Goal: Information Seeking & Learning: Learn about a topic

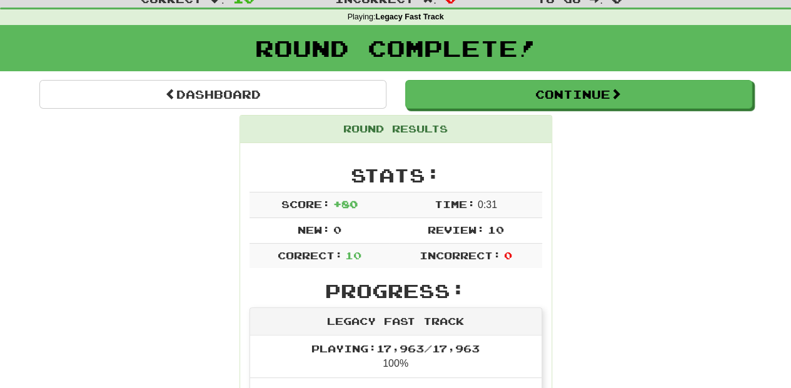
scroll to position [41, 0]
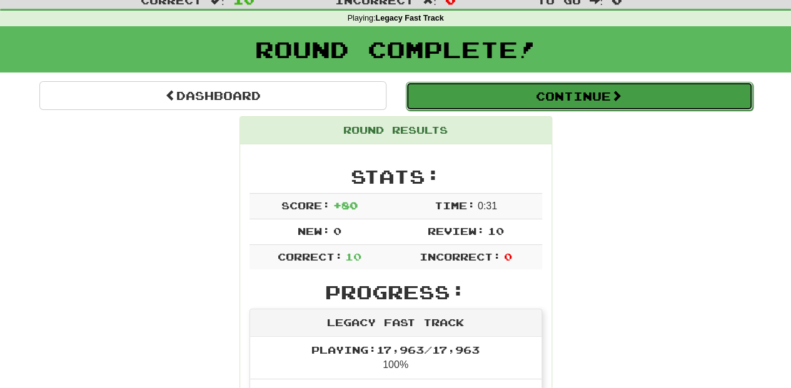
click at [484, 100] on button "Continue" at bounding box center [579, 96] width 347 height 29
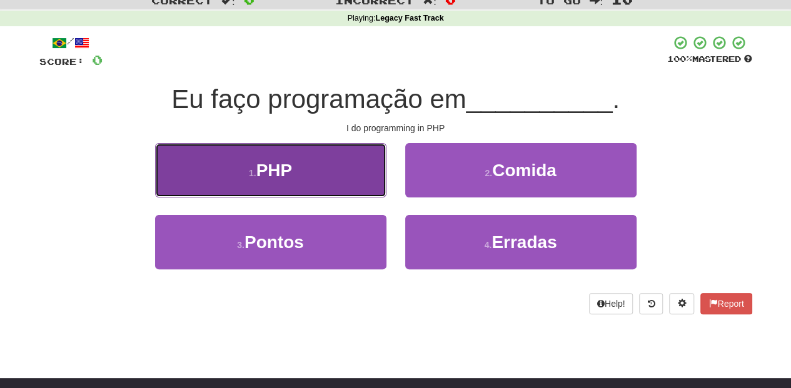
click at [335, 180] on button "1 . PHP" at bounding box center [270, 170] width 231 height 54
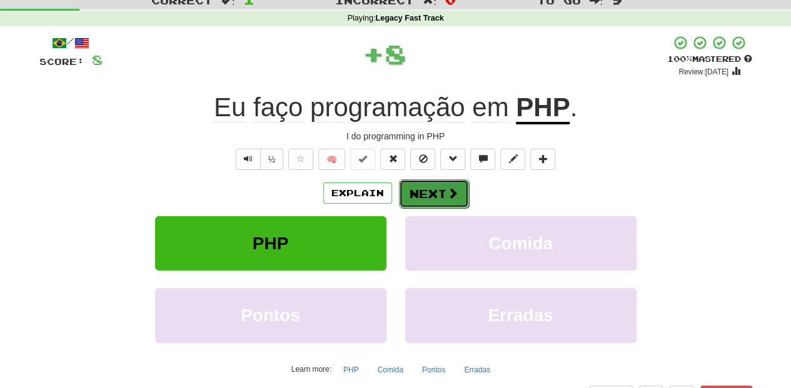
click at [443, 196] on button "Next" at bounding box center [434, 193] width 70 height 29
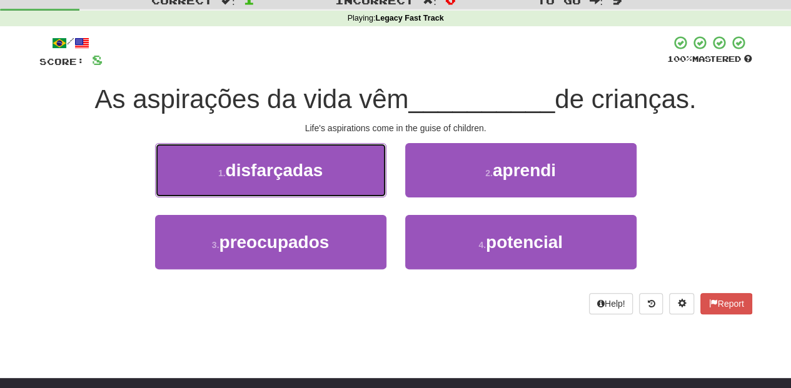
drag, startPoint x: 298, startPoint y: 176, endPoint x: 336, endPoint y: 176, distance: 38.8
click at [300, 175] on span "disfarçadas" at bounding box center [275, 170] width 98 height 19
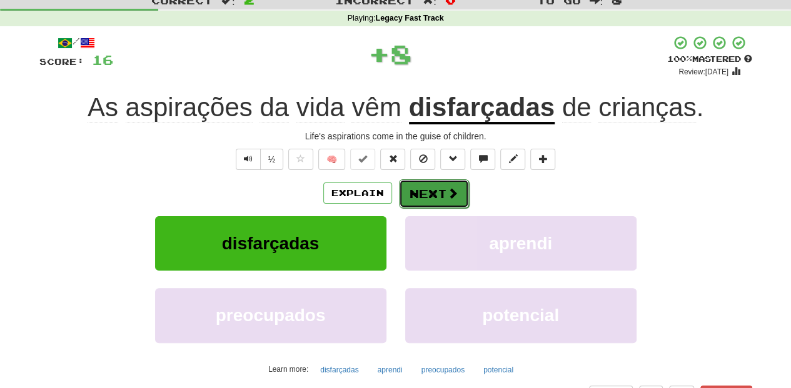
click at [401, 193] on button "Next" at bounding box center [434, 193] width 70 height 29
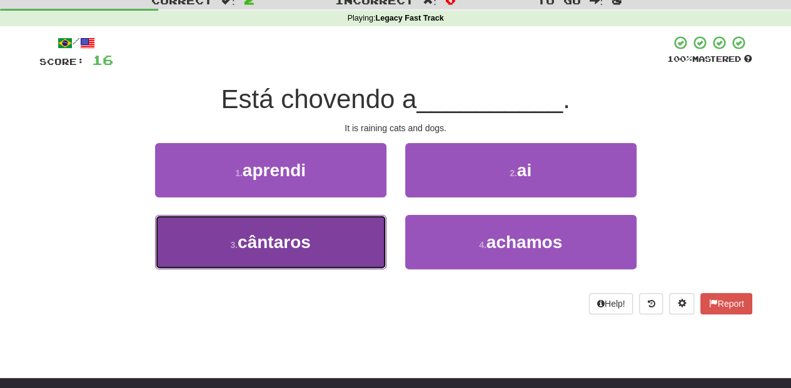
click at [365, 238] on button "3 . cântaros" at bounding box center [270, 242] width 231 height 54
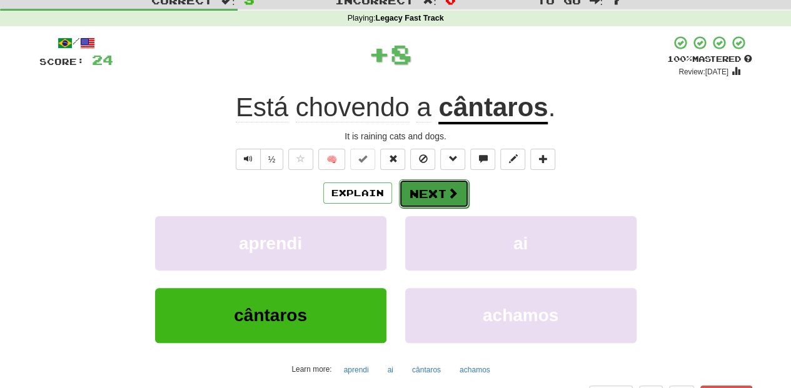
click at [438, 196] on button "Next" at bounding box center [434, 193] width 70 height 29
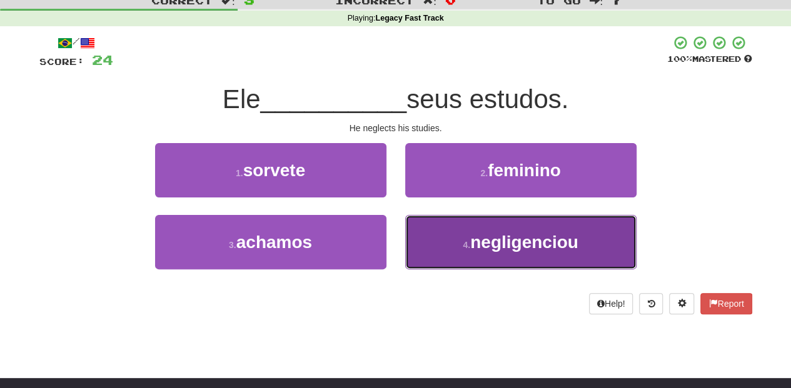
click at [448, 230] on button "4 . negligenciou" at bounding box center [520, 242] width 231 height 54
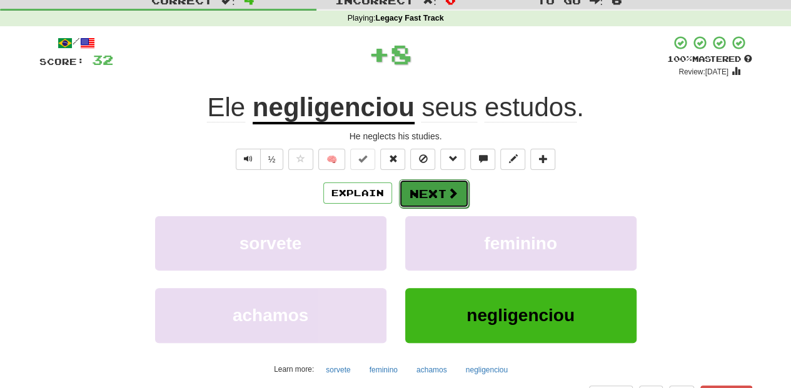
click at [429, 194] on button "Next" at bounding box center [434, 193] width 70 height 29
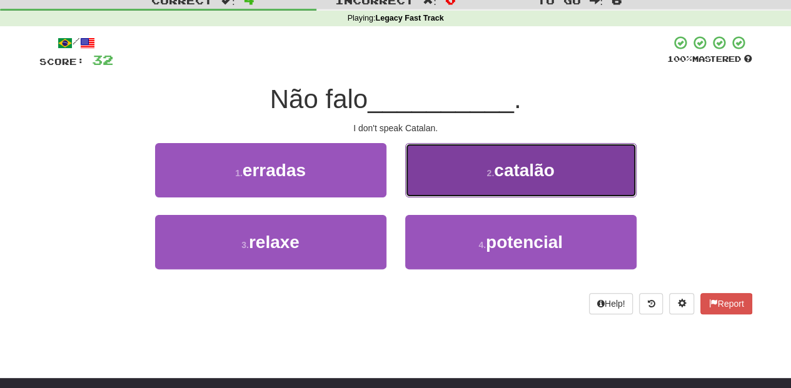
click at [434, 189] on button "2 . catalão" at bounding box center [520, 170] width 231 height 54
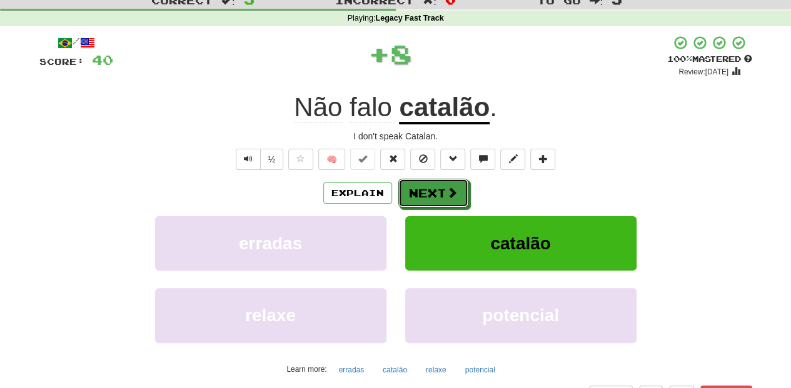
click at [434, 189] on button "Next" at bounding box center [433, 193] width 70 height 29
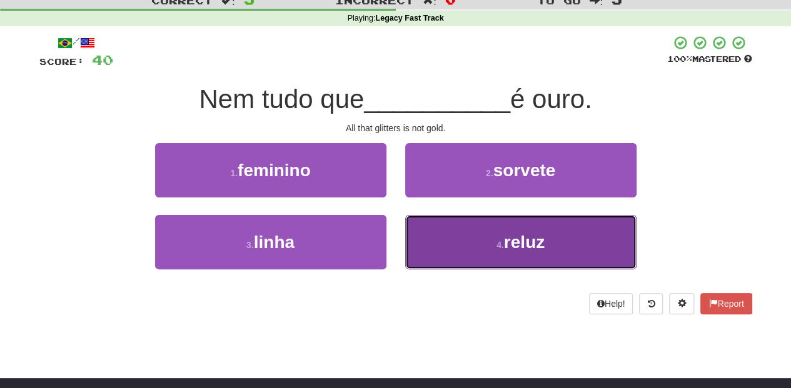
click at [435, 236] on button "4 . reluz" at bounding box center [520, 242] width 231 height 54
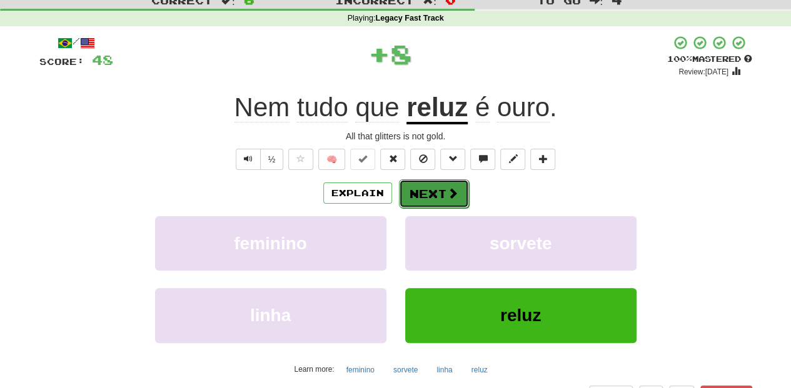
click at [420, 194] on button "Next" at bounding box center [434, 193] width 70 height 29
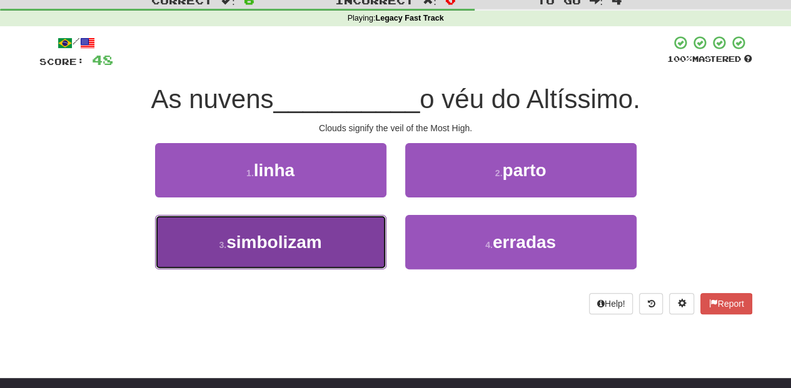
click at [353, 249] on button "3 . simbolizam" at bounding box center [270, 242] width 231 height 54
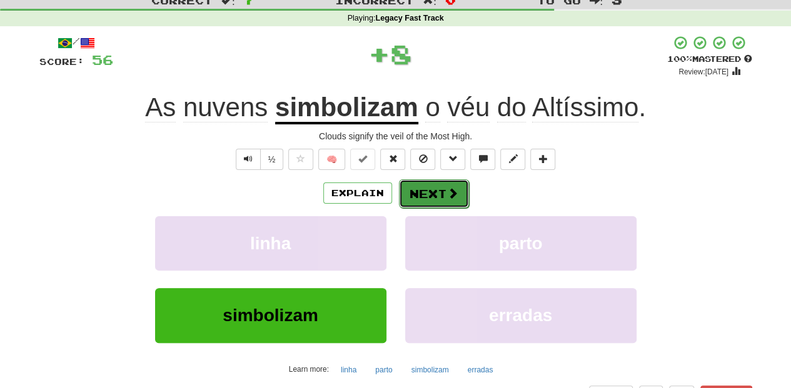
click at [425, 181] on button "Next" at bounding box center [434, 193] width 70 height 29
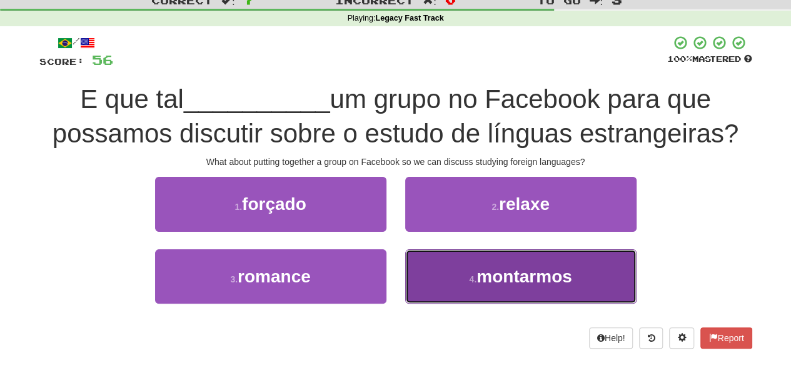
click at [458, 264] on button "4 . [GEOGRAPHIC_DATA]" at bounding box center [520, 276] width 231 height 54
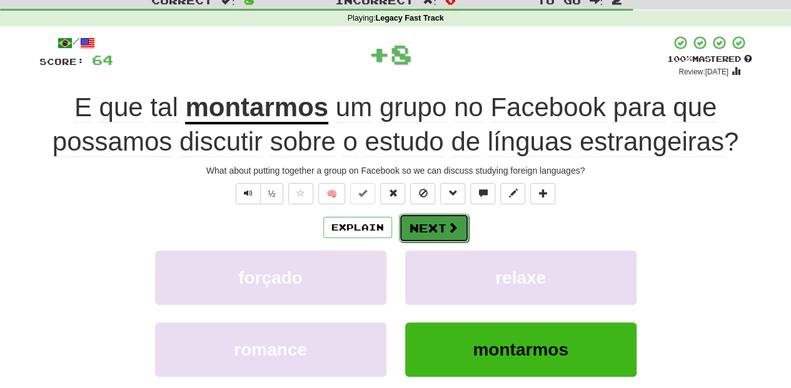
click at [434, 221] on button "Next" at bounding box center [434, 228] width 70 height 29
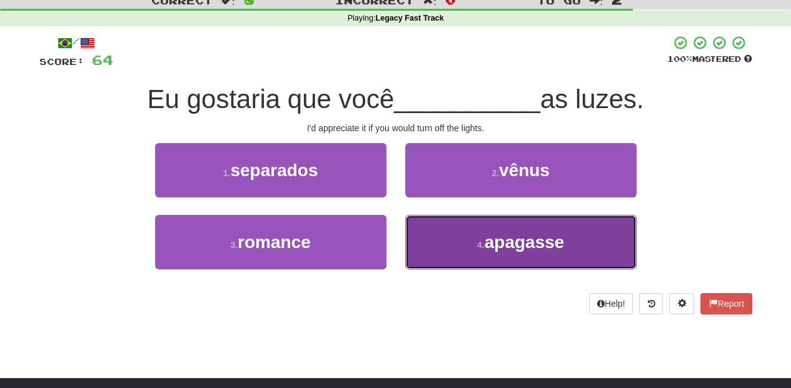
click at [435, 238] on button "4 . apagasse" at bounding box center [520, 242] width 231 height 54
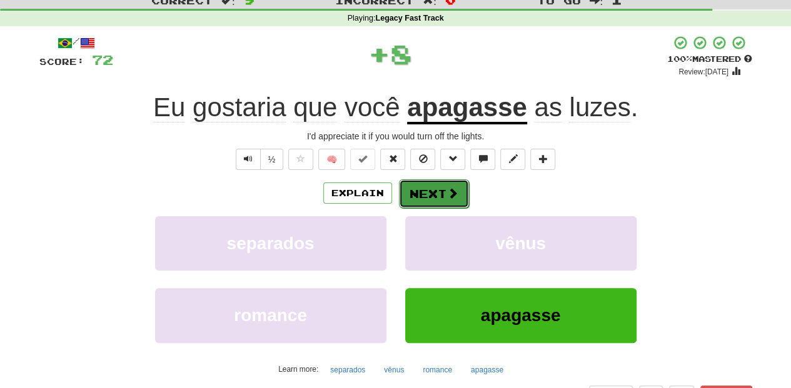
click at [420, 195] on button "Next" at bounding box center [434, 193] width 70 height 29
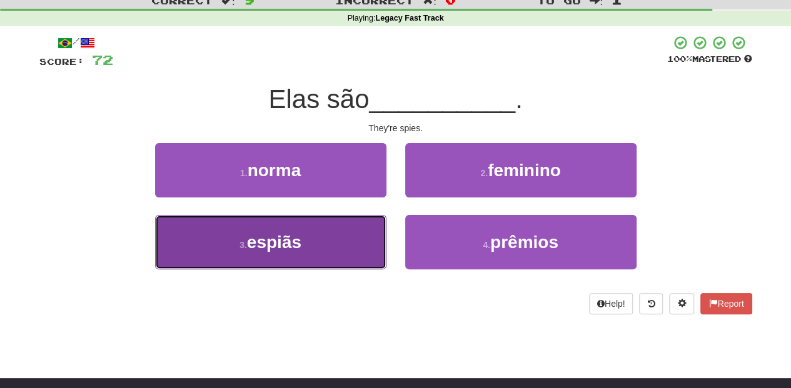
click at [323, 234] on button "3 . espiãs" at bounding box center [270, 242] width 231 height 54
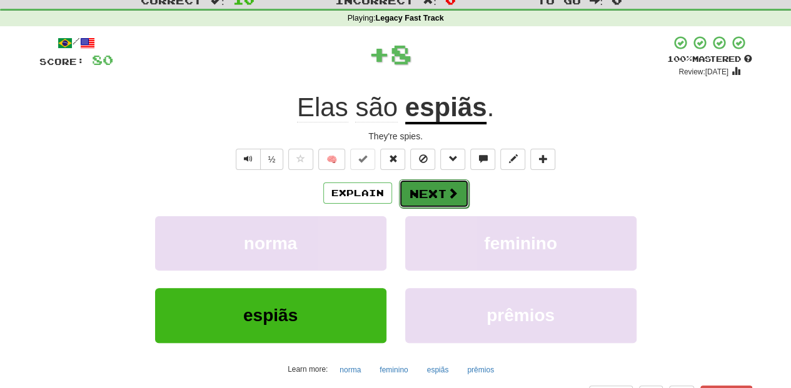
click at [426, 191] on button "Next" at bounding box center [434, 193] width 70 height 29
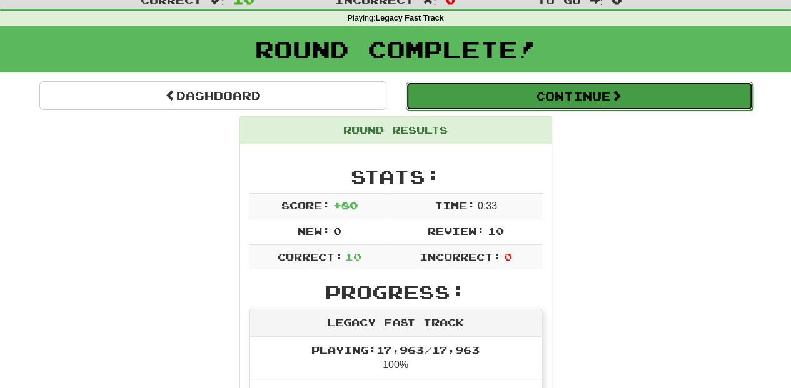
click at [463, 100] on button "Continue" at bounding box center [579, 96] width 347 height 29
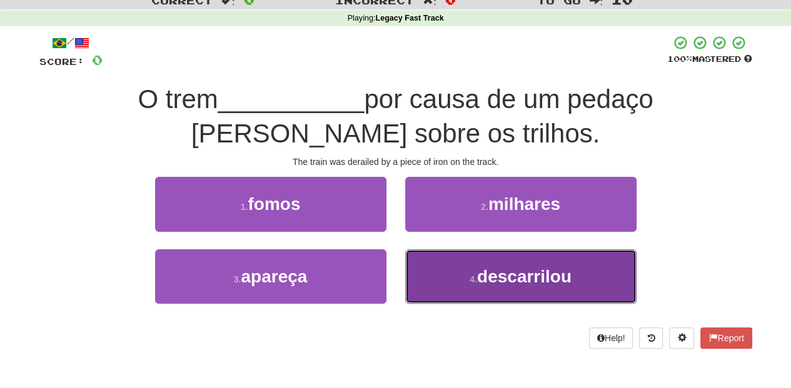
click at [463, 274] on button "4 . descarrilou" at bounding box center [520, 276] width 231 height 54
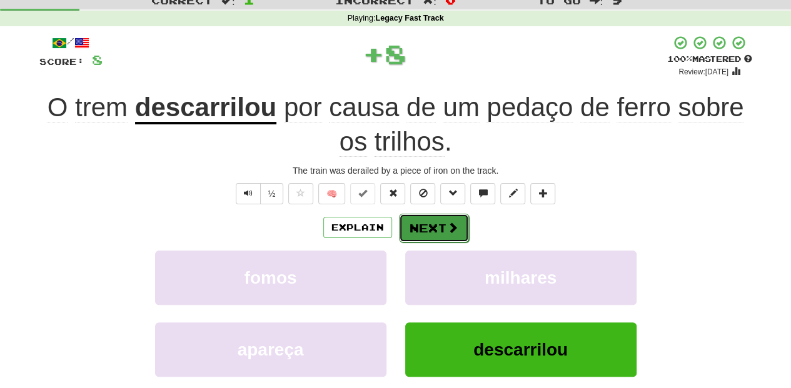
click at [420, 217] on button "Next" at bounding box center [434, 228] width 70 height 29
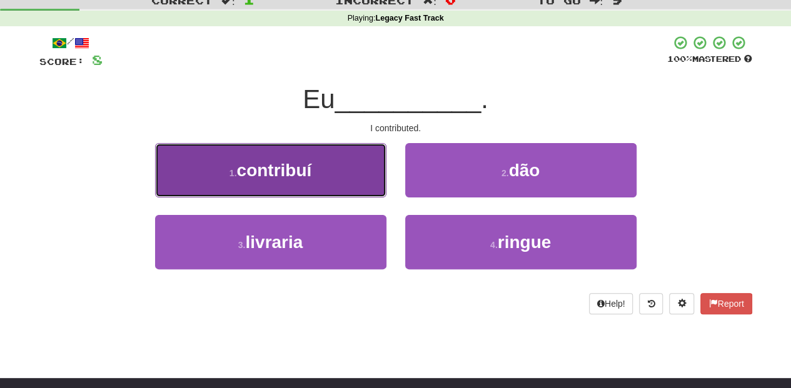
drag, startPoint x: 350, startPoint y: 187, endPoint x: 360, endPoint y: 189, distance: 9.6
click at [360, 189] on button "1 . contribuí" at bounding box center [270, 170] width 231 height 54
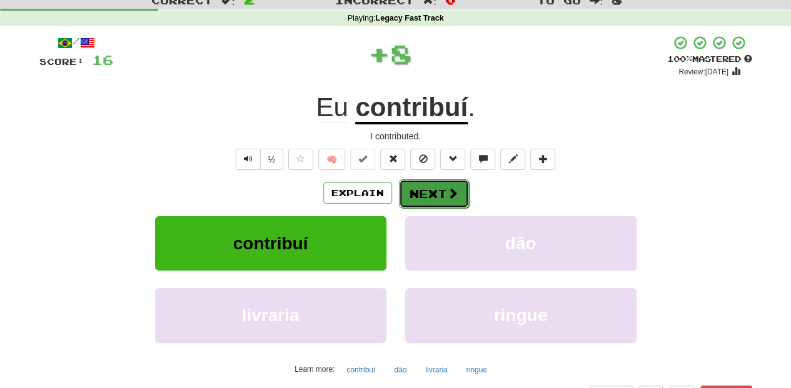
click at [453, 193] on span at bounding box center [452, 193] width 11 height 11
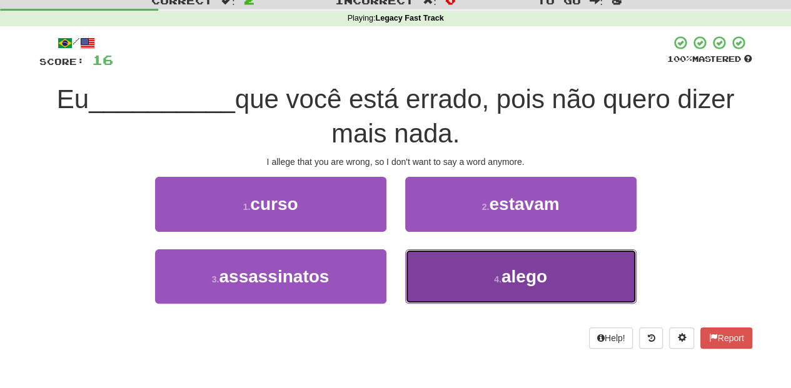
click at [441, 271] on button "4 . [GEOGRAPHIC_DATA]" at bounding box center [520, 276] width 231 height 54
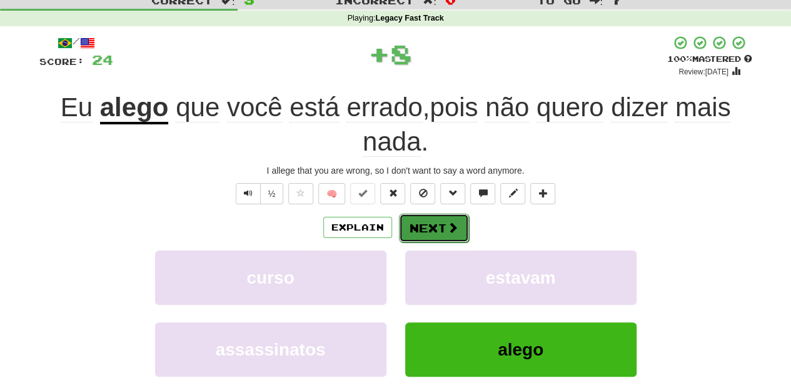
click at [421, 223] on button "Next" at bounding box center [434, 228] width 70 height 29
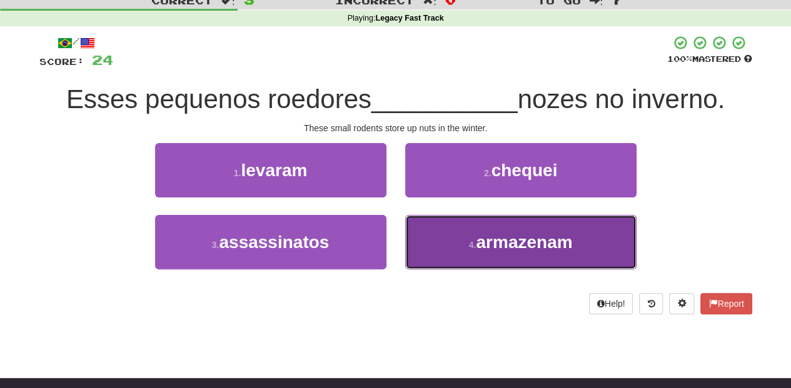
click at [460, 235] on button "4 . armazenam" at bounding box center [520, 242] width 231 height 54
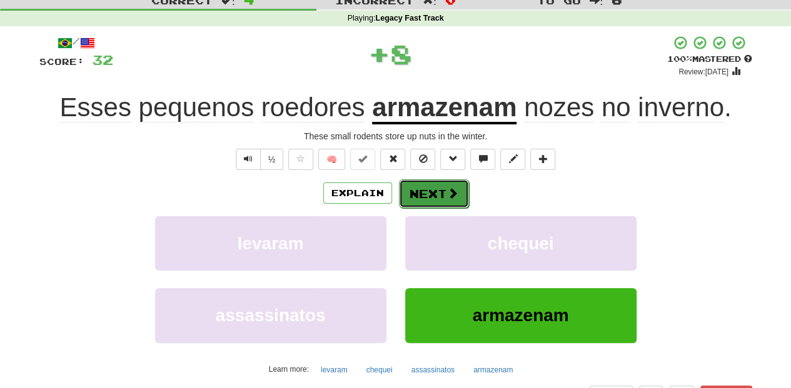
click at [442, 194] on button "Next" at bounding box center [434, 193] width 70 height 29
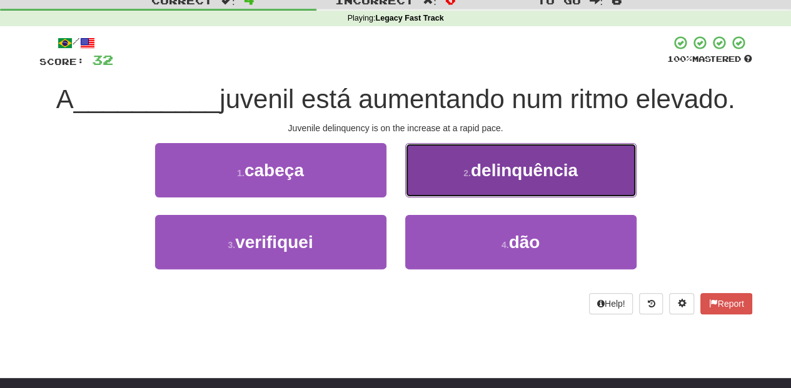
click at [453, 178] on button "2 . delinquência" at bounding box center [520, 170] width 231 height 54
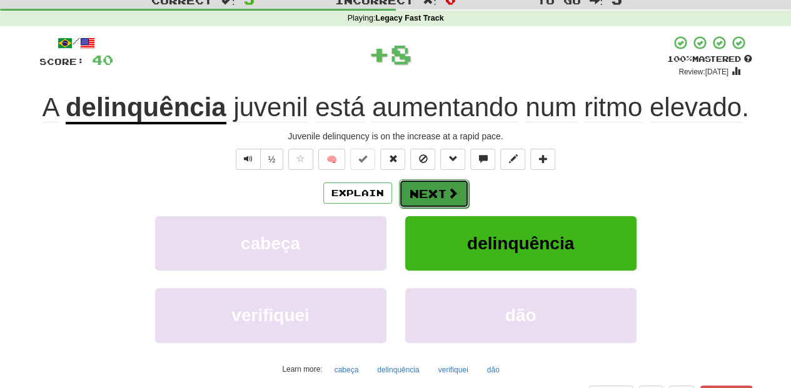
click at [428, 191] on button "Next" at bounding box center [434, 193] width 70 height 29
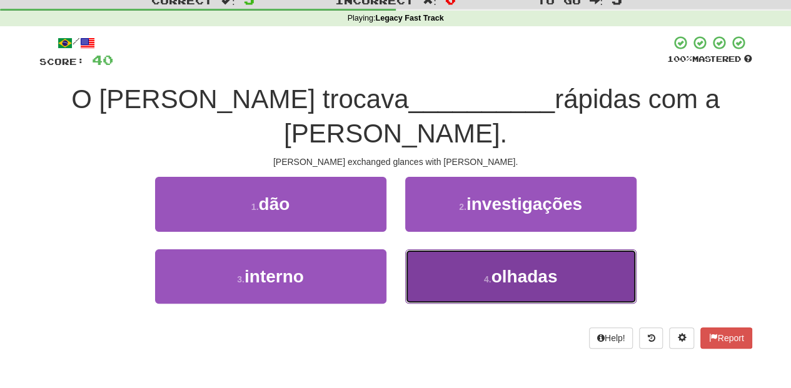
click at [438, 249] on button "4 . [GEOGRAPHIC_DATA]" at bounding box center [520, 276] width 231 height 54
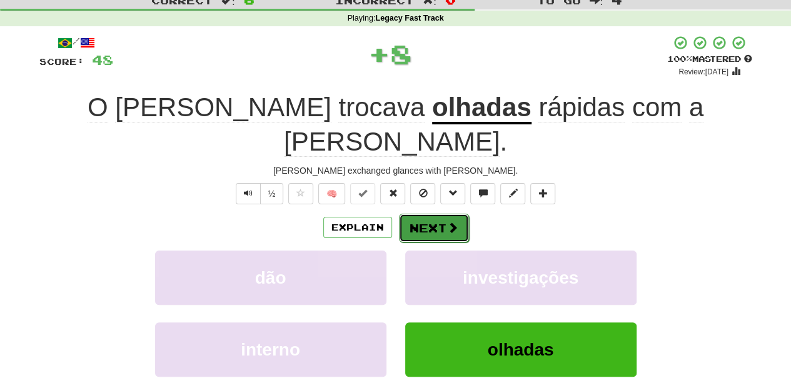
click at [434, 214] on button "Next" at bounding box center [434, 228] width 70 height 29
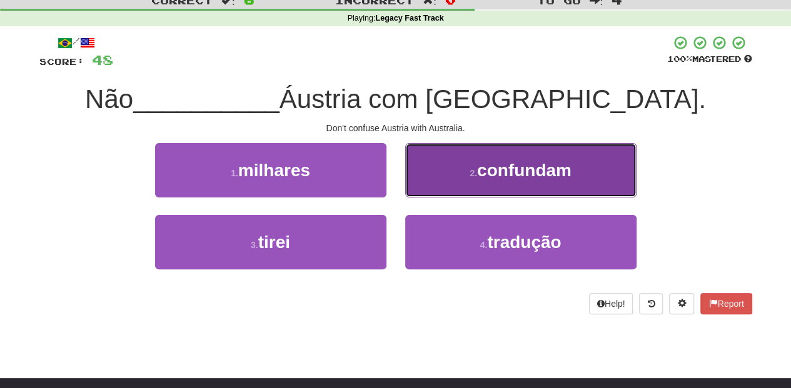
click at [453, 181] on button "2 . confundam" at bounding box center [520, 170] width 231 height 54
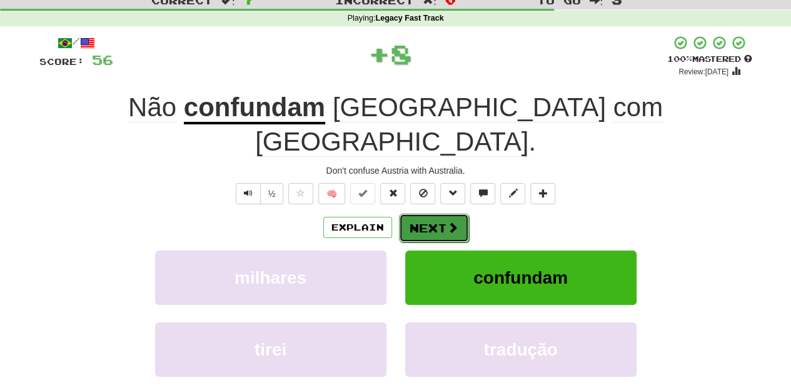
click at [439, 214] on button "Next" at bounding box center [434, 228] width 70 height 29
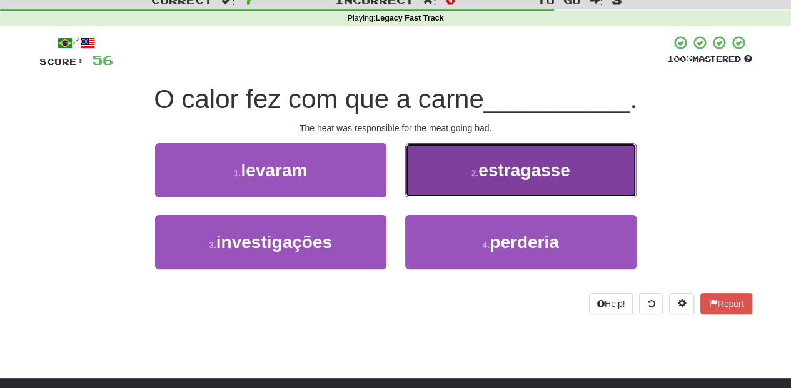
click at [448, 184] on button "2 . [GEOGRAPHIC_DATA]" at bounding box center [520, 170] width 231 height 54
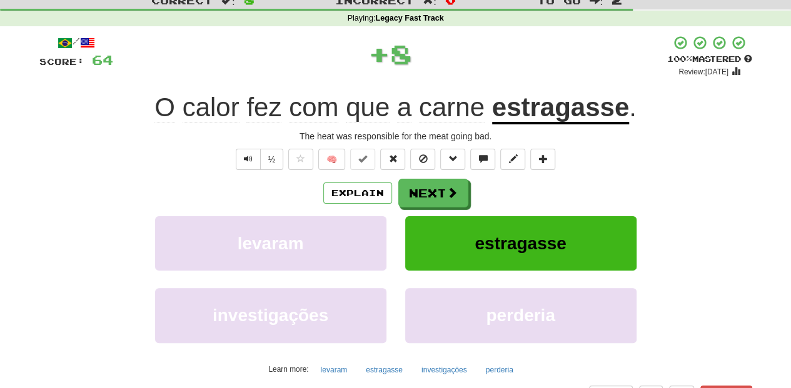
click at [441, 184] on button "Next" at bounding box center [433, 193] width 70 height 29
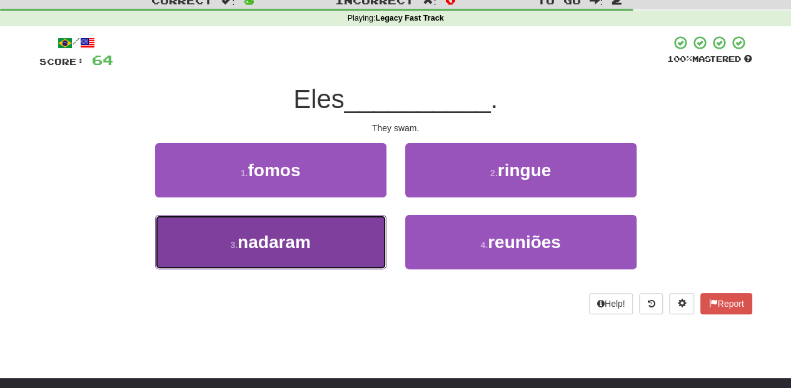
click at [357, 238] on button "3 . nadaram" at bounding box center [270, 242] width 231 height 54
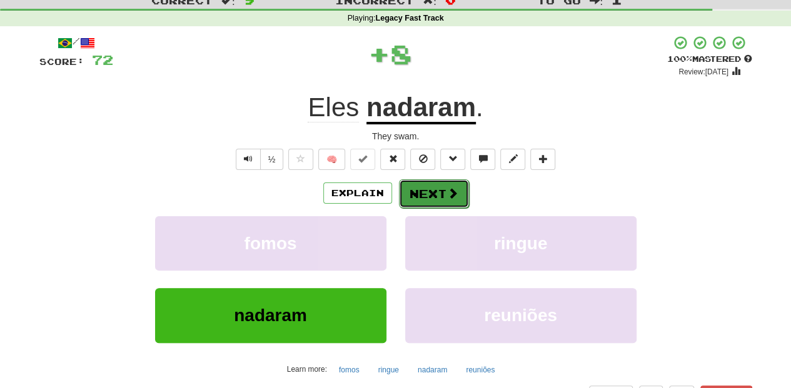
click at [423, 192] on button "Next" at bounding box center [434, 193] width 70 height 29
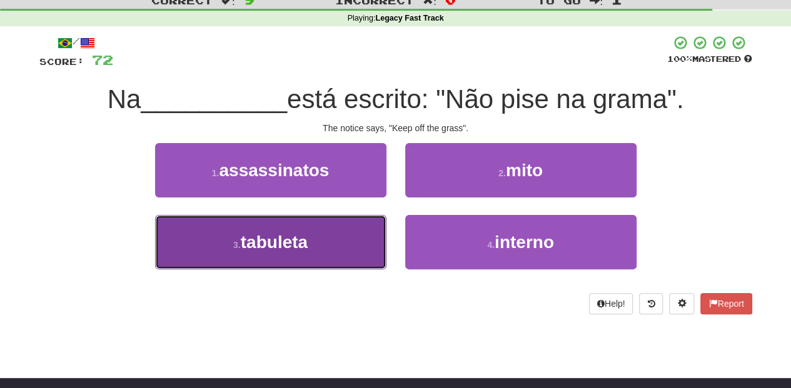
click at [348, 244] on button "3 . tabuleta" at bounding box center [270, 242] width 231 height 54
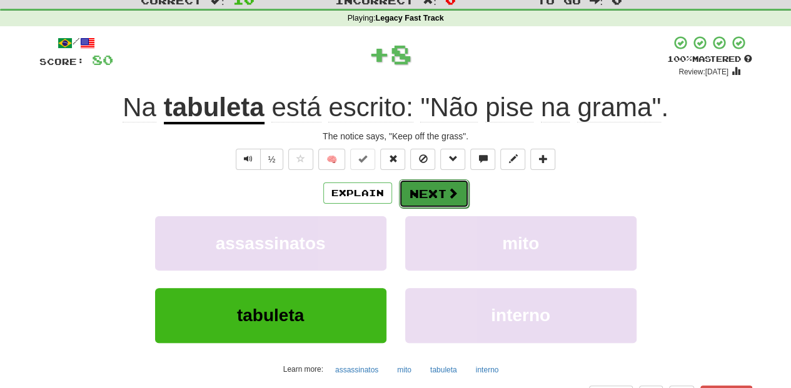
click at [426, 194] on button "Next" at bounding box center [434, 193] width 70 height 29
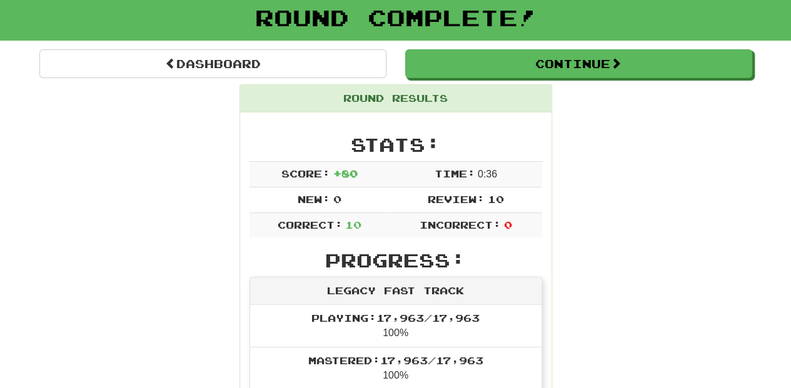
scroll to position [0, 0]
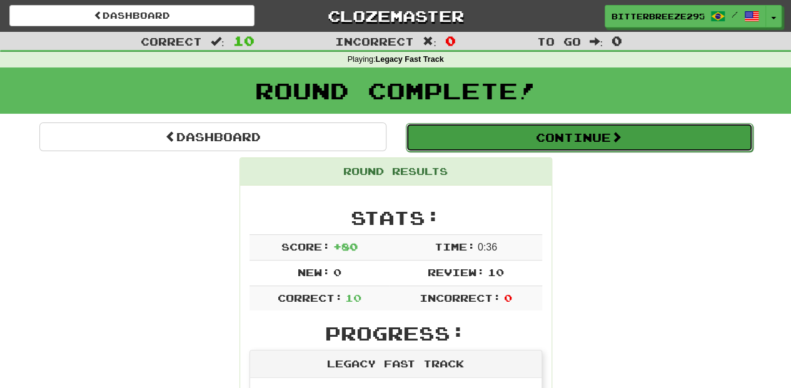
click at [476, 148] on button "Continue" at bounding box center [579, 137] width 347 height 29
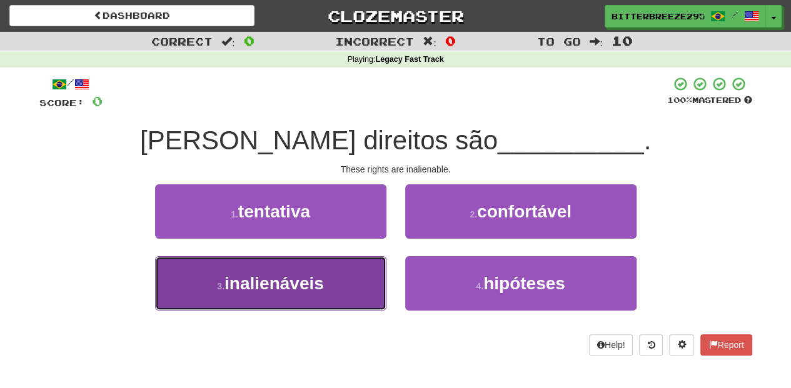
click at [345, 281] on button "3 . inalienáveis" at bounding box center [270, 283] width 231 height 54
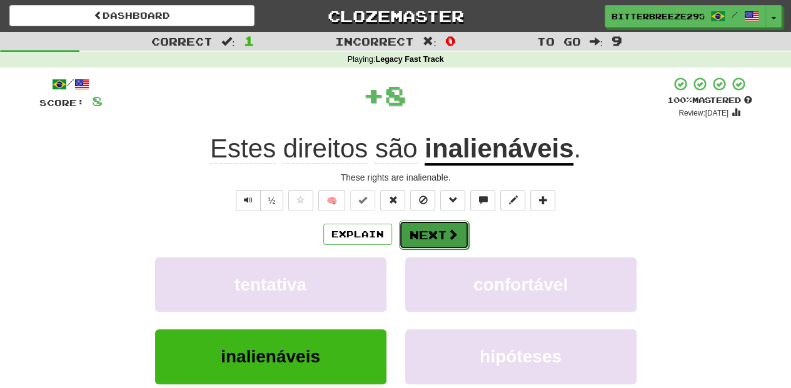
click at [427, 230] on button "Next" at bounding box center [434, 235] width 70 height 29
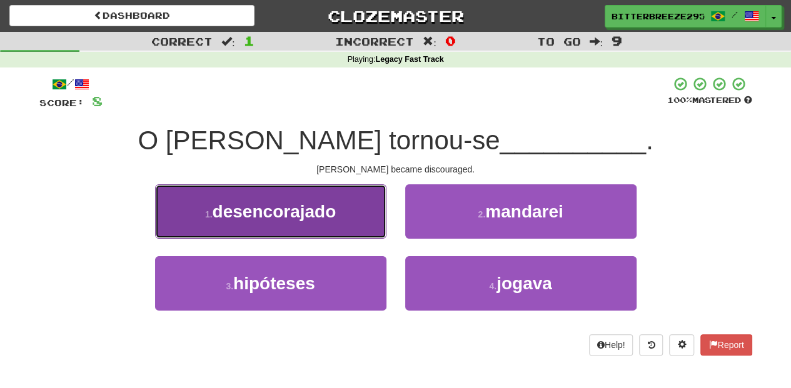
click at [323, 225] on button "1 . desencorajado" at bounding box center [270, 211] width 231 height 54
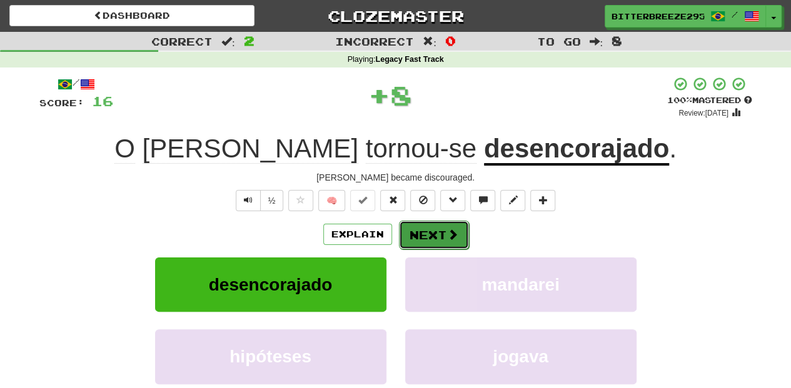
click at [430, 225] on button "Next" at bounding box center [434, 235] width 70 height 29
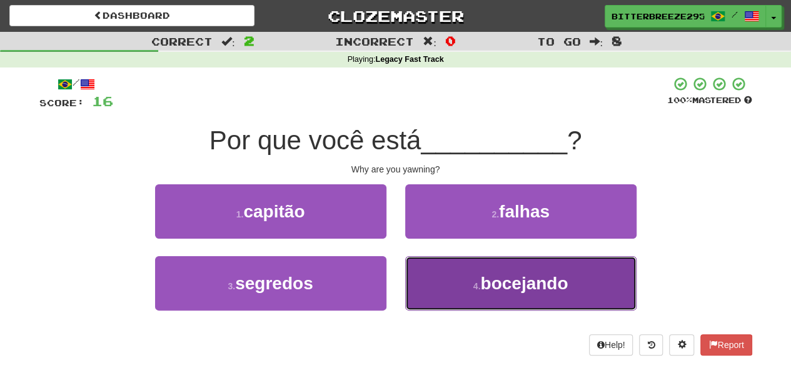
click at [445, 286] on button "4 . bocejando" at bounding box center [520, 283] width 231 height 54
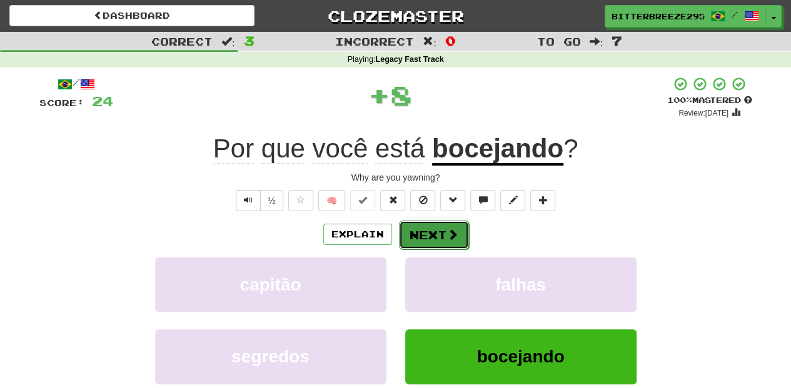
click at [431, 235] on button "Next" at bounding box center [434, 235] width 70 height 29
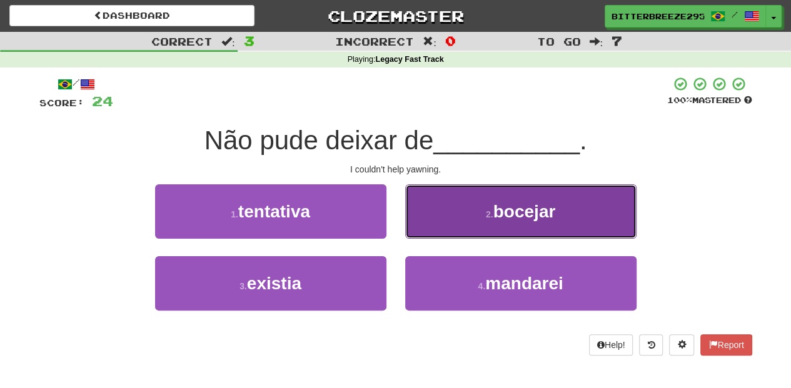
click at [435, 219] on button "2 . bocejar" at bounding box center [520, 211] width 231 height 54
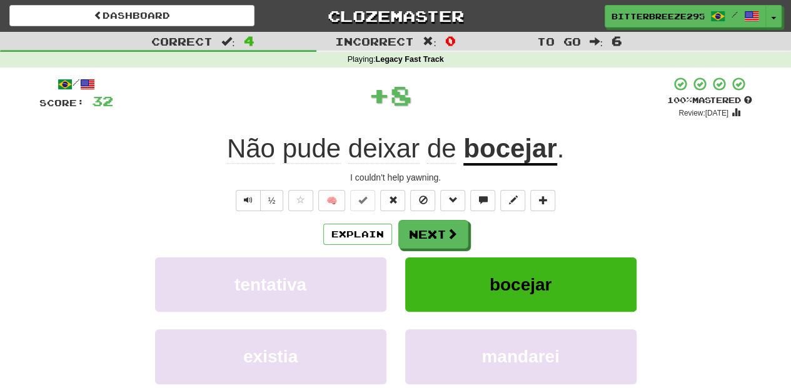
click at [431, 223] on button "Next" at bounding box center [433, 234] width 70 height 29
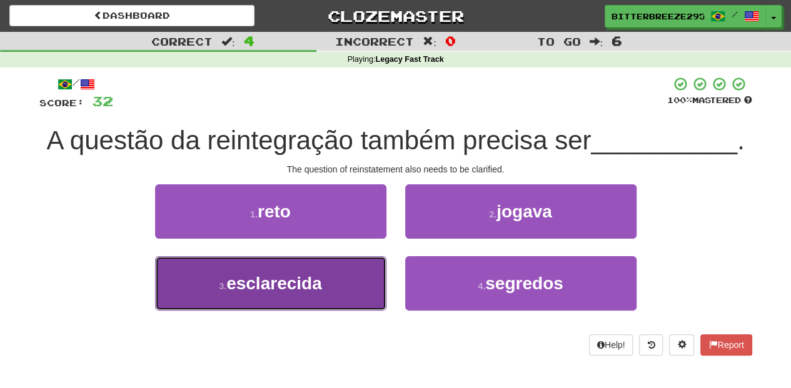
click at [348, 289] on button "3 . esclarecida" at bounding box center [270, 283] width 231 height 54
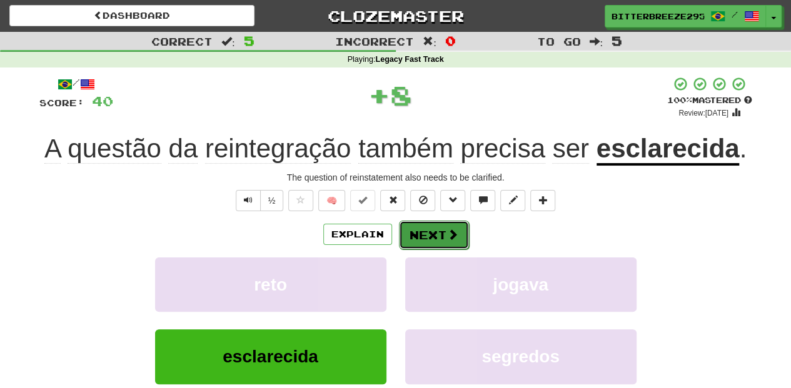
click at [416, 240] on button "Next" at bounding box center [434, 235] width 70 height 29
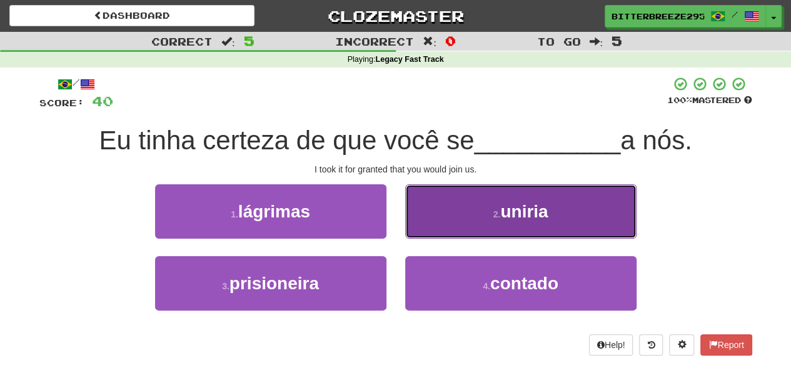
click at [428, 229] on button "2 . [GEOGRAPHIC_DATA]" at bounding box center [520, 211] width 231 height 54
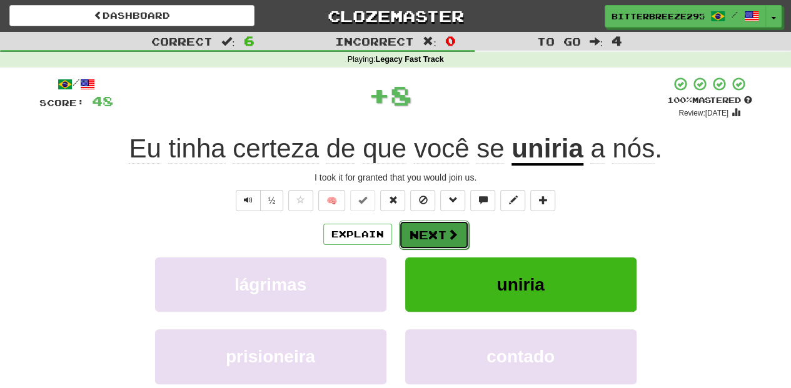
click at [423, 241] on button "Next" at bounding box center [434, 235] width 70 height 29
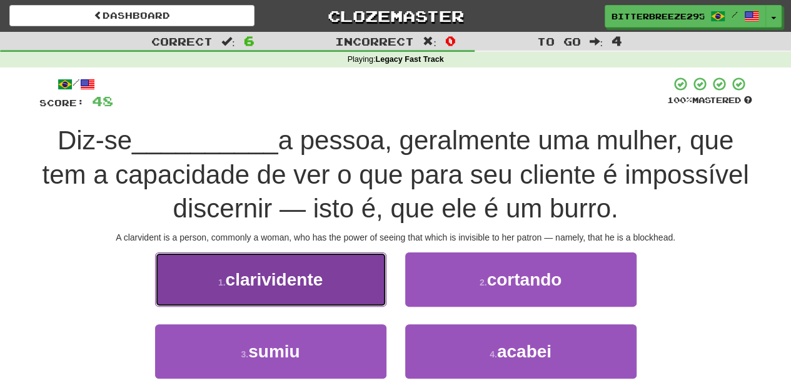
click at [314, 305] on button "1 . clarividente" at bounding box center [270, 280] width 231 height 54
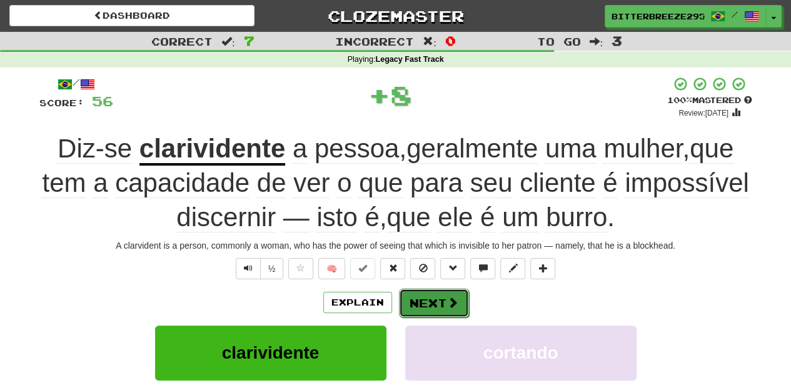
click at [434, 299] on button "Next" at bounding box center [434, 303] width 70 height 29
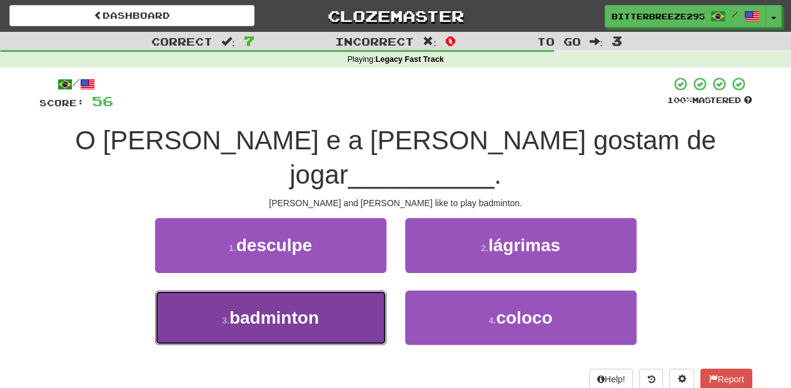
click at [377, 291] on button "3 . badminton" at bounding box center [270, 318] width 231 height 54
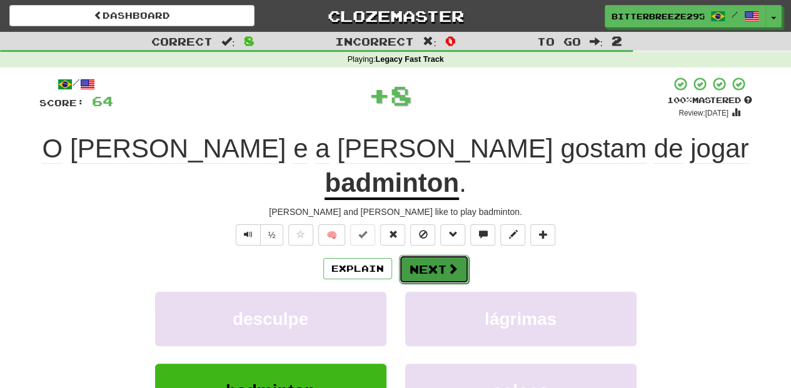
click at [420, 255] on button "Next" at bounding box center [434, 269] width 70 height 29
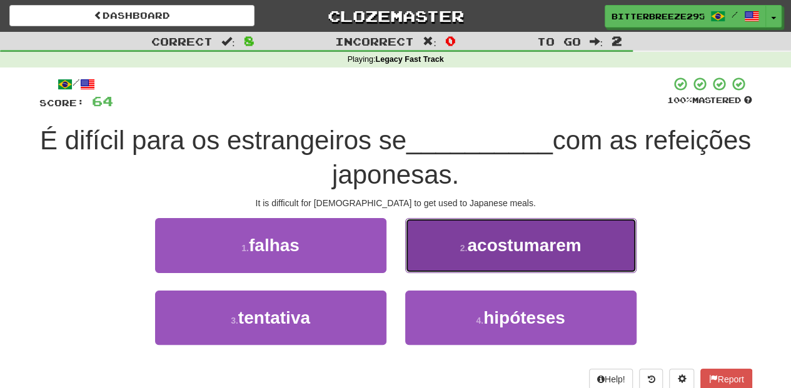
click at [438, 266] on button "2 . acostumarem" at bounding box center [520, 245] width 231 height 54
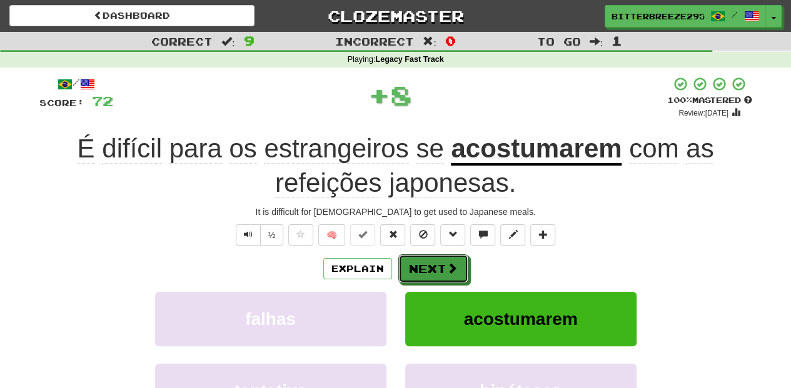
click at [434, 266] on button "Next" at bounding box center [433, 268] width 70 height 29
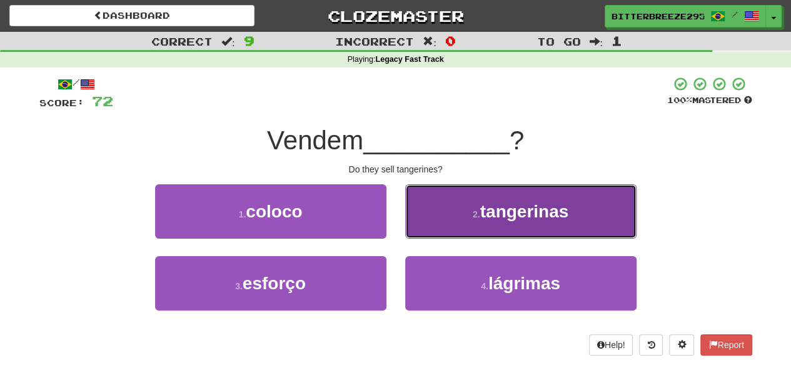
click at [436, 227] on button "2 . tangerinas" at bounding box center [520, 211] width 231 height 54
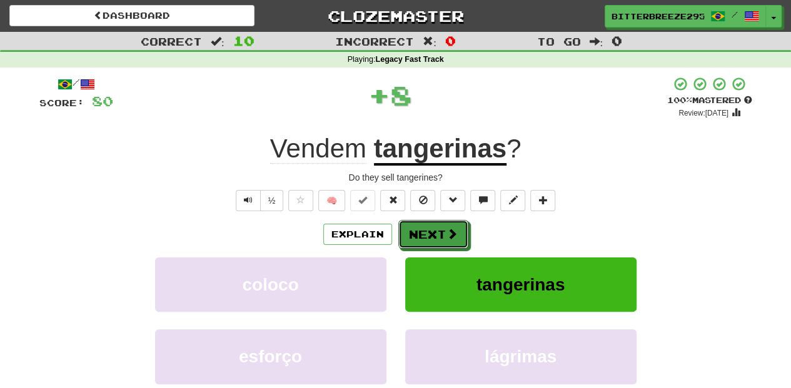
click at [436, 227] on button "Next" at bounding box center [433, 234] width 70 height 29
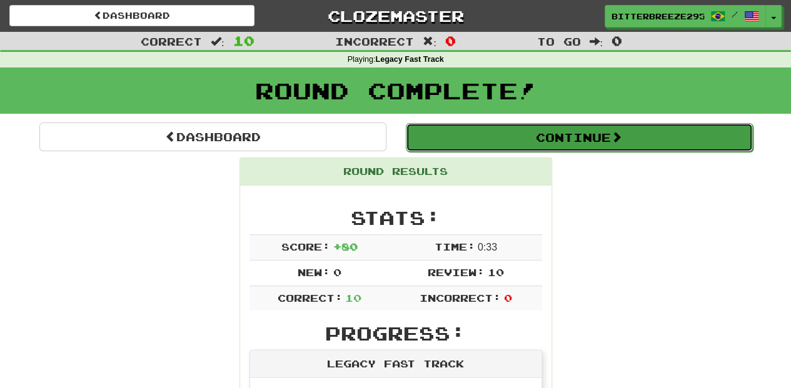
click at [495, 126] on button "Continue" at bounding box center [579, 137] width 347 height 29
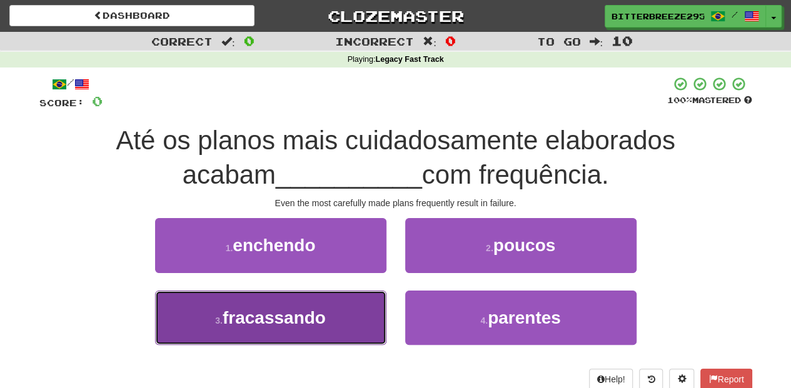
click at [336, 319] on button "3 . fracassando" at bounding box center [270, 318] width 231 height 54
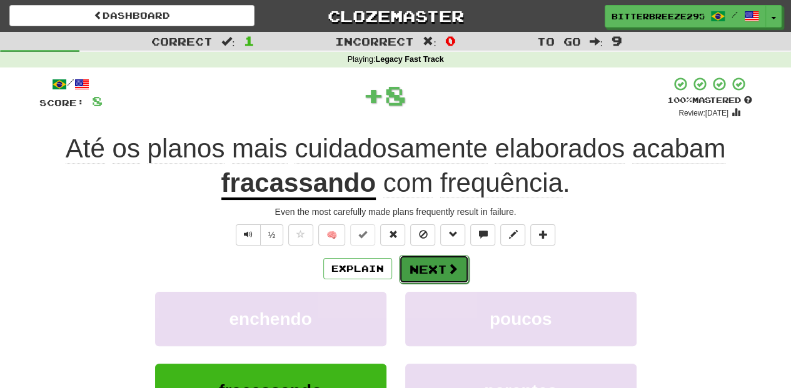
click at [423, 270] on button "Next" at bounding box center [434, 269] width 70 height 29
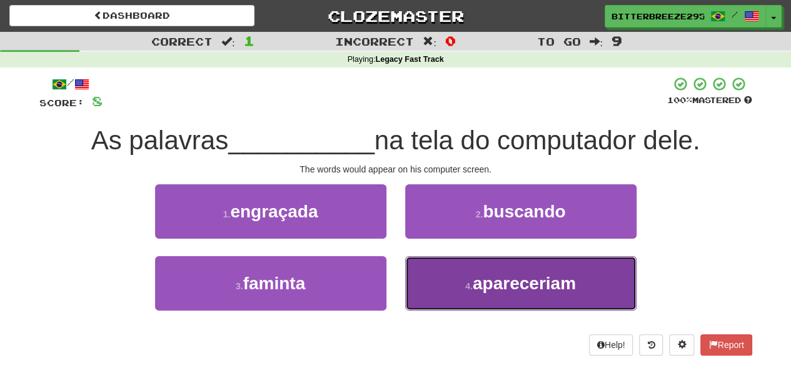
click at [441, 281] on button "4 . apareceriam" at bounding box center [520, 283] width 231 height 54
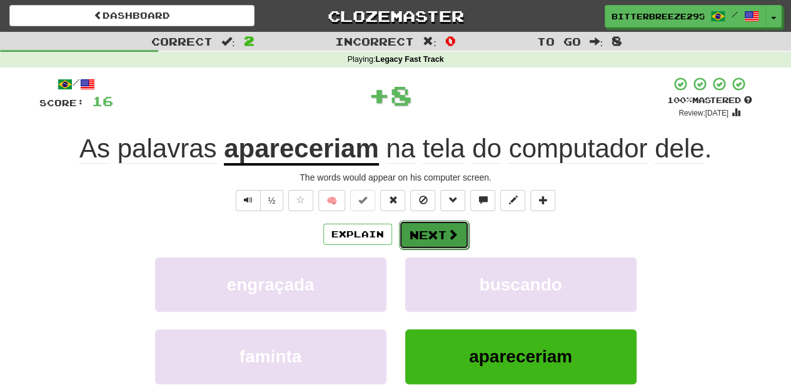
click at [436, 238] on button "Next" at bounding box center [434, 235] width 70 height 29
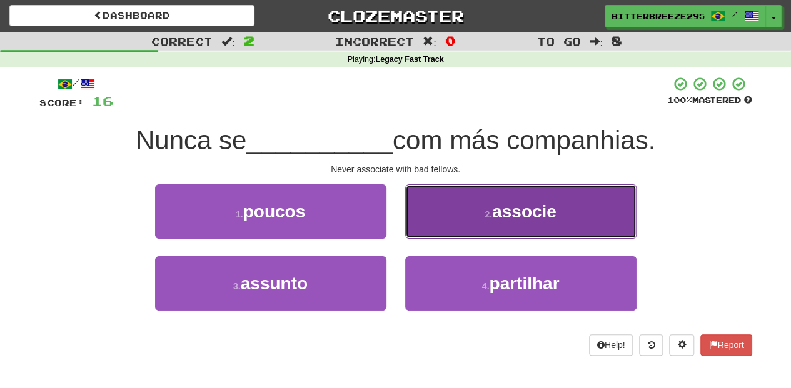
click at [433, 221] on button "2 . associe" at bounding box center [520, 211] width 231 height 54
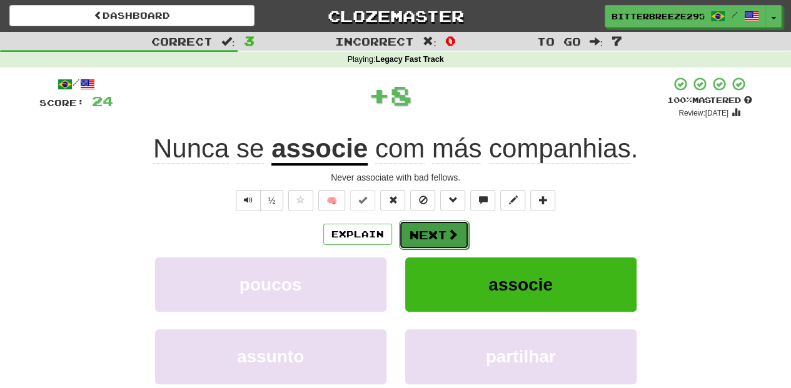
click at [416, 228] on button "Next" at bounding box center [434, 235] width 70 height 29
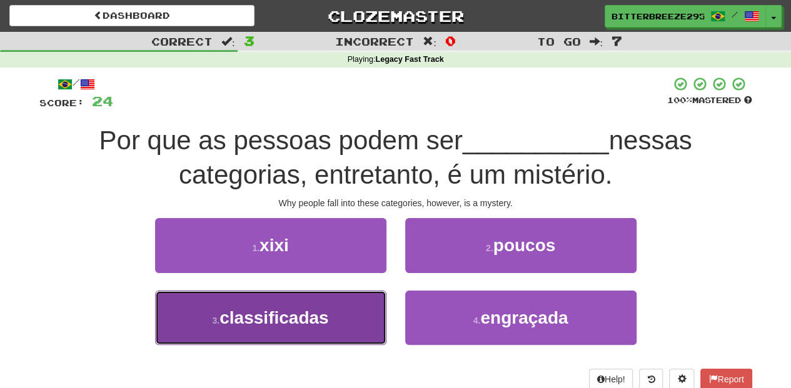
click at [360, 316] on button "3 . classificadas" at bounding box center [270, 318] width 231 height 54
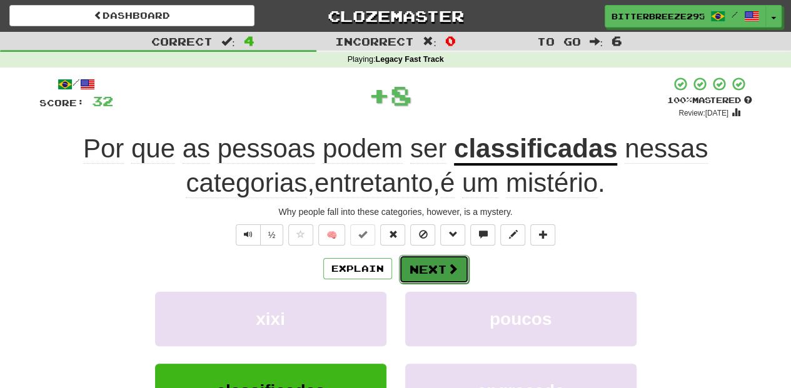
click at [428, 268] on button "Next" at bounding box center [434, 269] width 70 height 29
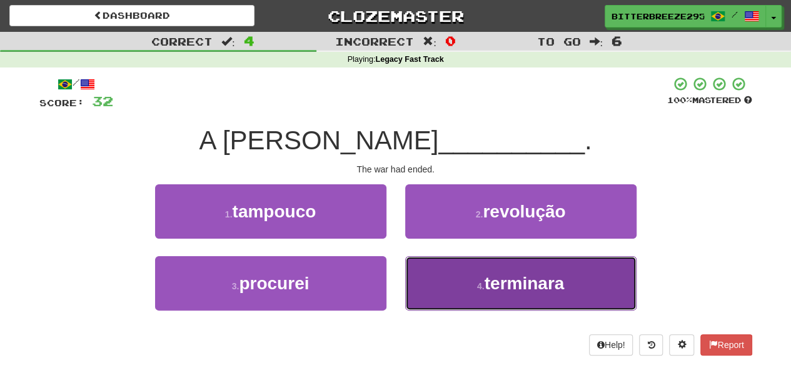
click at [428, 271] on button "4 . terminara" at bounding box center [520, 283] width 231 height 54
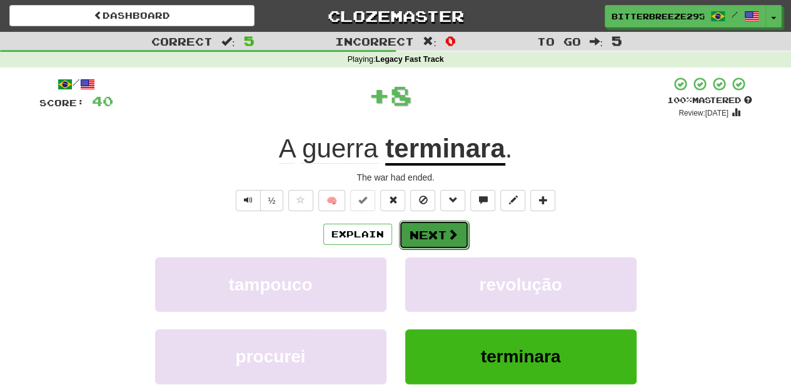
click at [431, 233] on button "Next" at bounding box center [434, 235] width 70 height 29
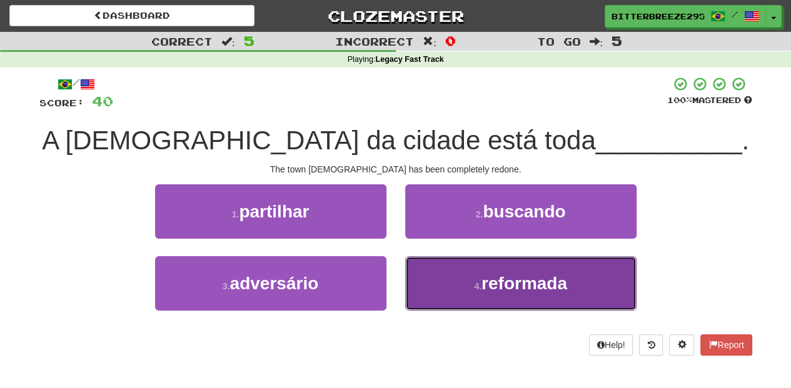
click at [441, 265] on button "4 . reformada" at bounding box center [520, 283] width 231 height 54
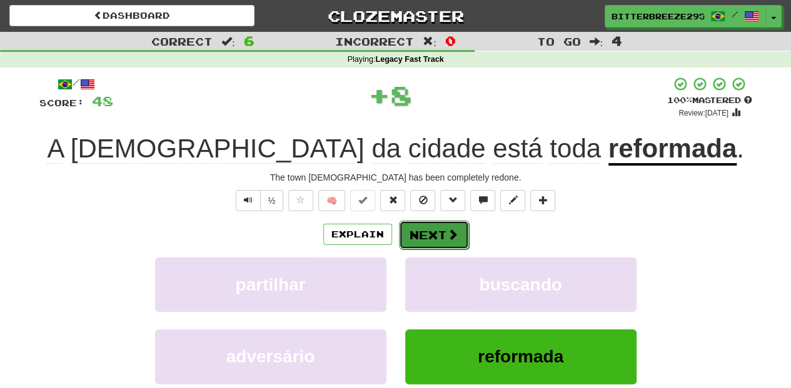
click at [436, 234] on button "Next" at bounding box center [434, 235] width 70 height 29
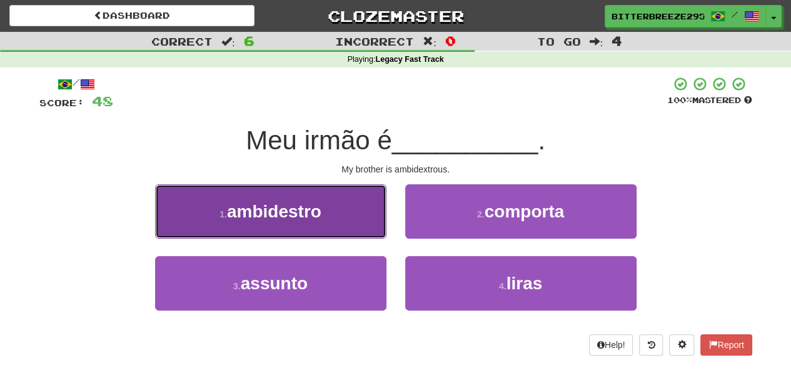
click at [368, 223] on button "1 . ambidestro" at bounding box center [270, 211] width 231 height 54
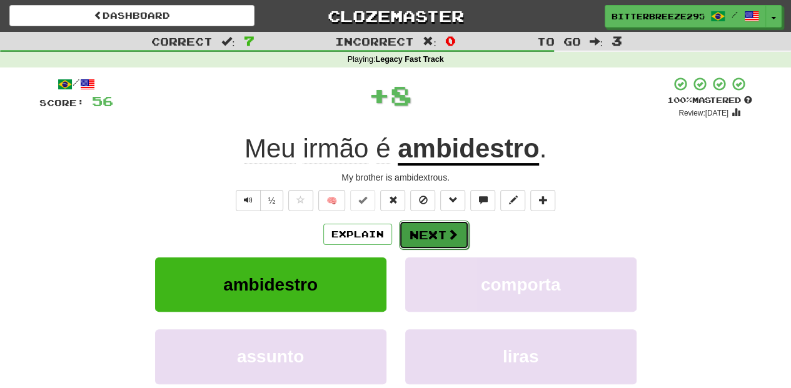
click at [435, 233] on button "Next" at bounding box center [434, 235] width 70 height 29
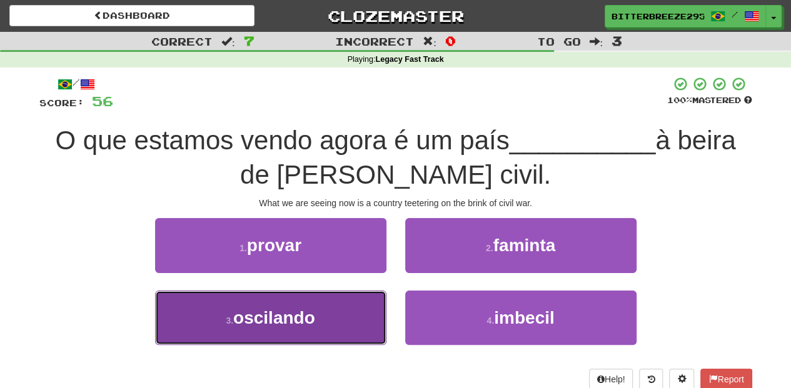
click at [365, 308] on button "3 . oscilando" at bounding box center [270, 318] width 231 height 54
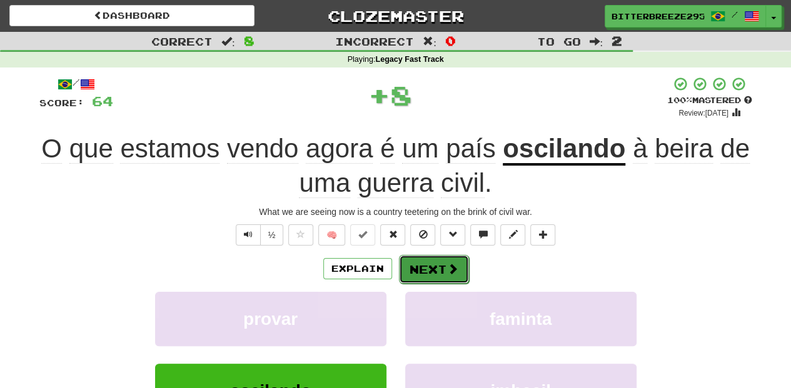
click at [423, 270] on button "Next" at bounding box center [434, 269] width 70 height 29
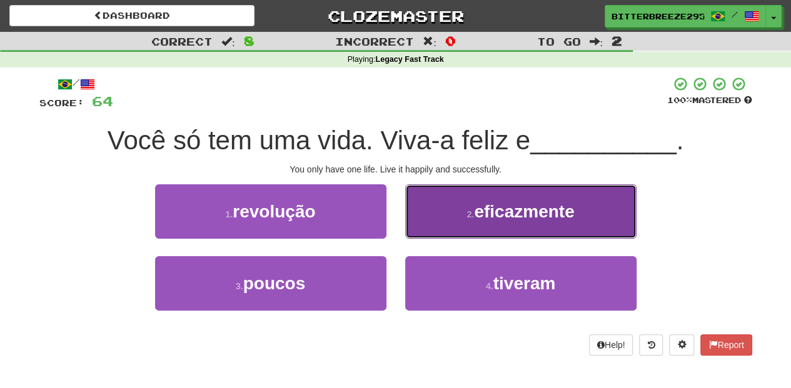
click at [450, 221] on button "2 . eficazmente" at bounding box center [520, 211] width 231 height 54
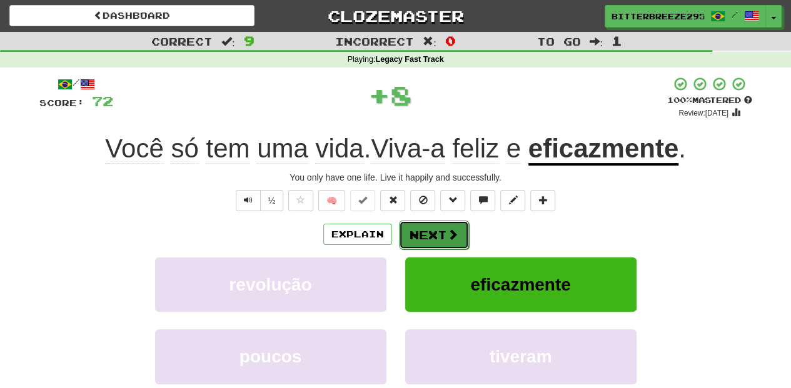
click at [445, 232] on button "Next" at bounding box center [434, 235] width 70 height 29
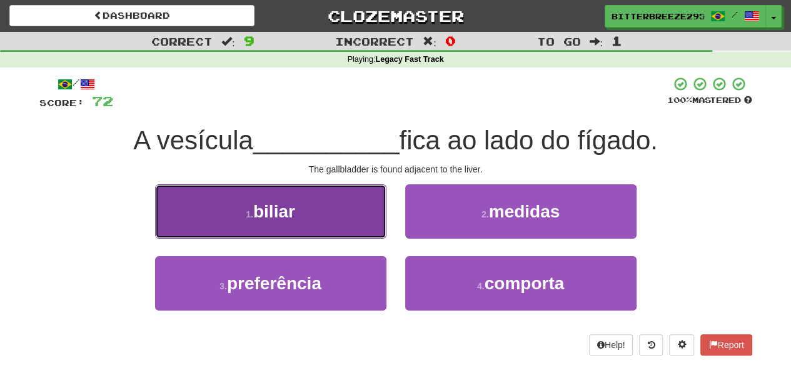
click at [355, 220] on button "1 . biliar" at bounding box center [270, 211] width 231 height 54
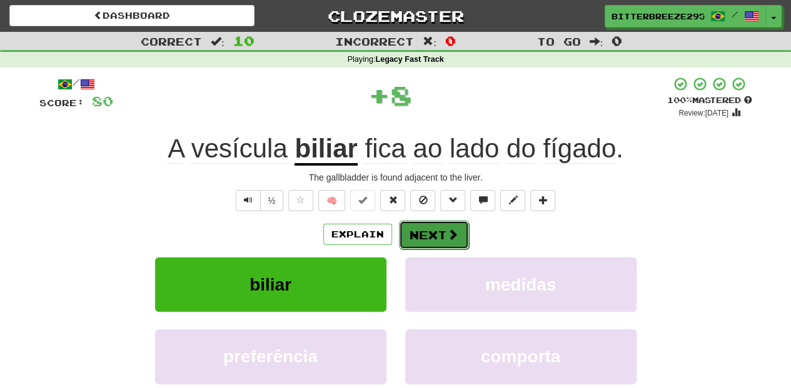
click at [430, 230] on button "Next" at bounding box center [434, 235] width 70 height 29
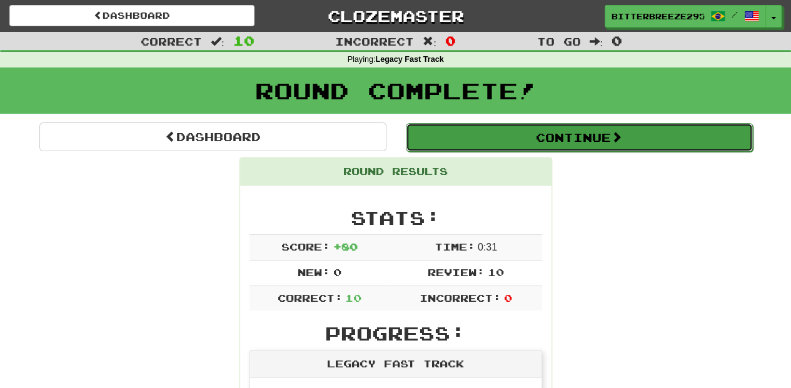
click at [503, 135] on button "Continue" at bounding box center [579, 137] width 347 height 29
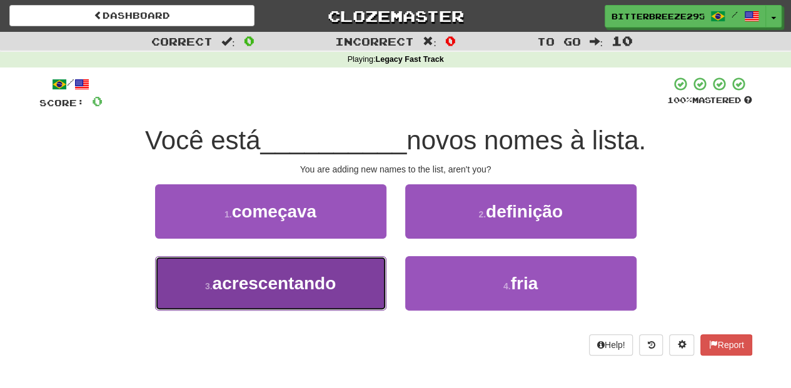
click at [313, 283] on span "acrescentando" at bounding box center [275, 283] width 124 height 19
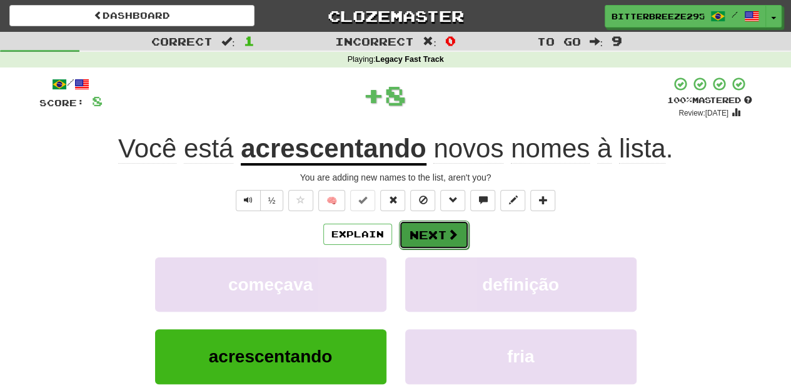
click at [433, 231] on button "Next" at bounding box center [434, 235] width 70 height 29
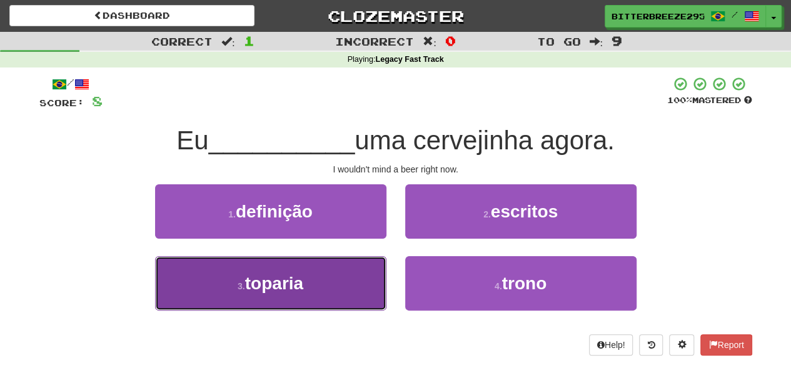
click at [350, 283] on button "3 . [GEOGRAPHIC_DATA]" at bounding box center [270, 283] width 231 height 54
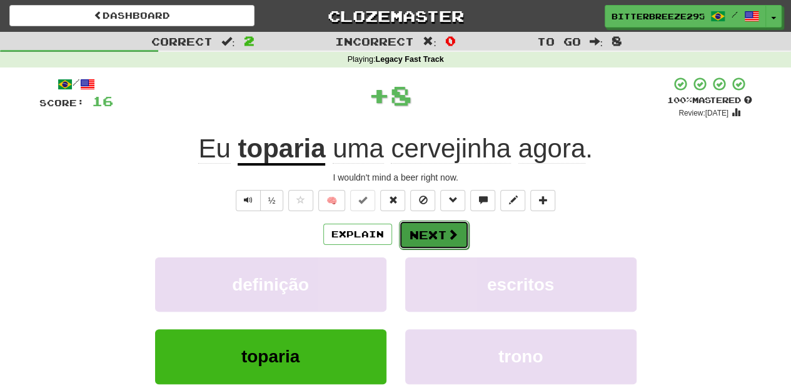
click at [440, 243] on button "Next" at bounding box center [434, 235] width 70 height 29
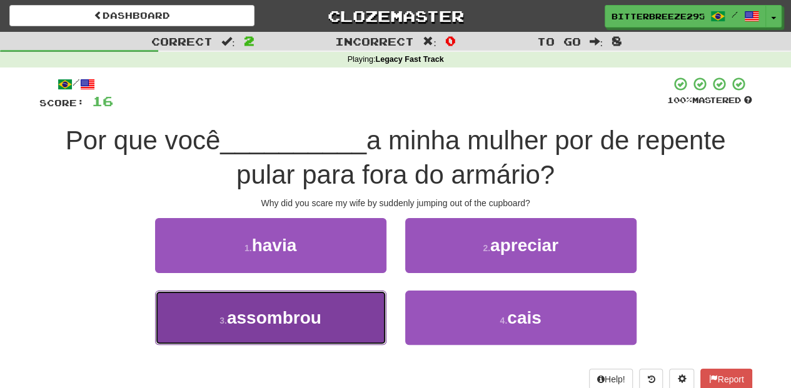
click at [349, 318] on button "3 . [GEOGRAPHIC_DATA]" at bounding box center [270, 318] width 231 height 54
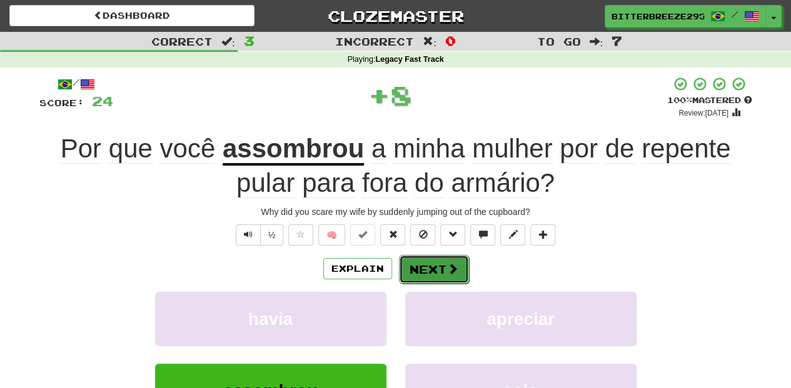
click at [433, 259] on button "Next" at bounding box center [434, 269] width 70 height 29
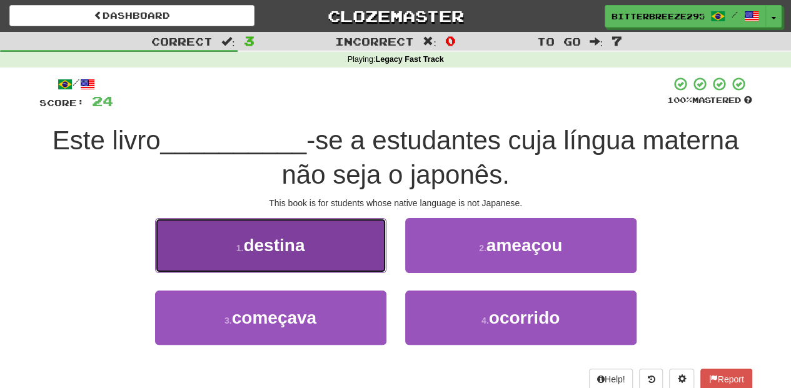
click at [346, 265] on button "1 . [GEOGRAPHIC_DATA]" at bounding box center [270, 245] width 231 height 54
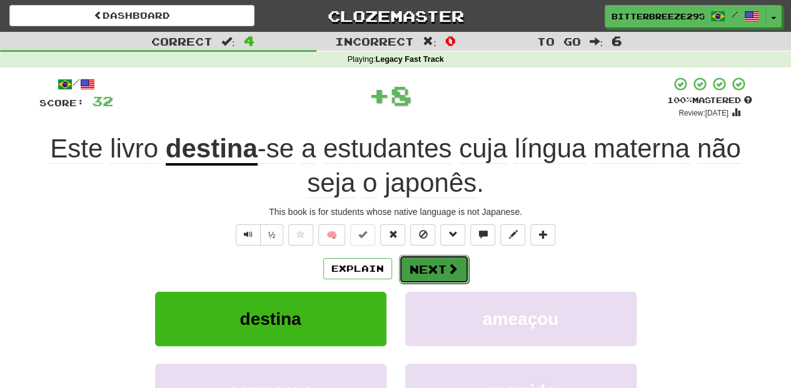
click at [432, 261] on button "Next" at bounding box center [434, 269] width 70 height 29
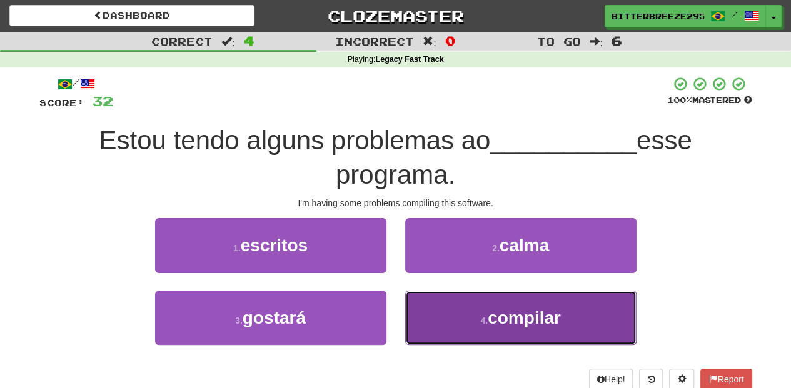
click at [451, 335] on button "4 . compilar" at bounding box center [520, 318] width 231 height 54
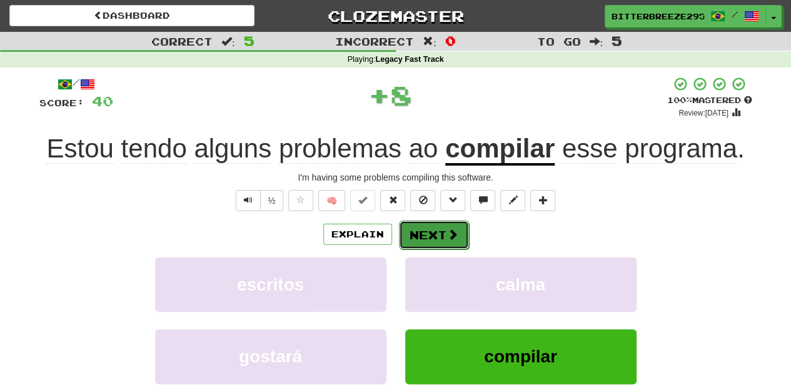
click at [443, 235] on button "Next" at bounding box center [434, 235] width 70 height 29
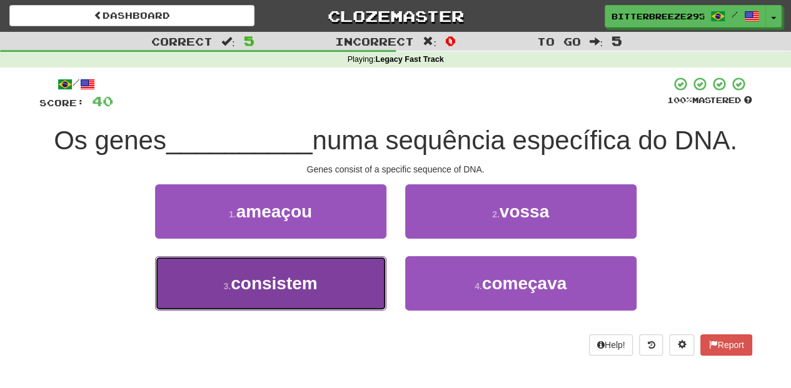
click at [341, 283] on button "3 . consistem" at bounding box center [270, 283] width 231 height 54
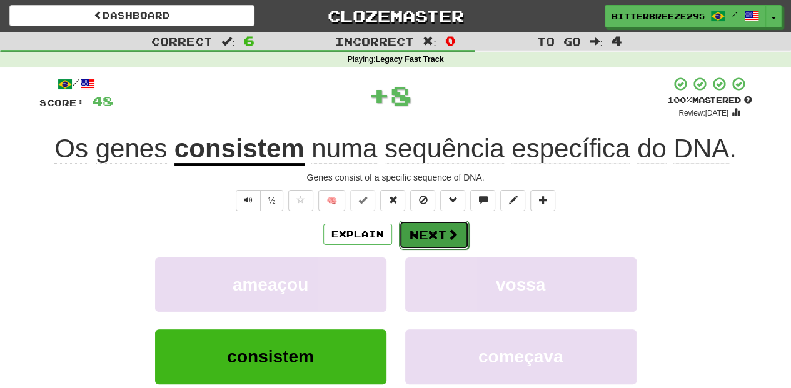
click at [424, 233] on button "Next" at bounding box center [434, 235] width 70 height 29
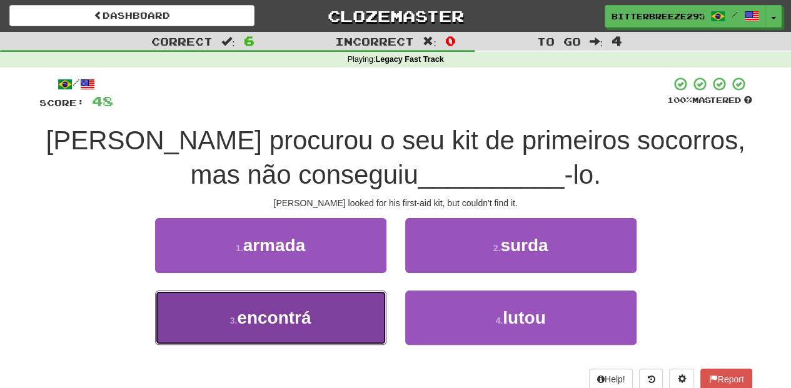
click at [340, 310] on button "3 . encontrá" at bounding box center [270, 318] width 231 height 54
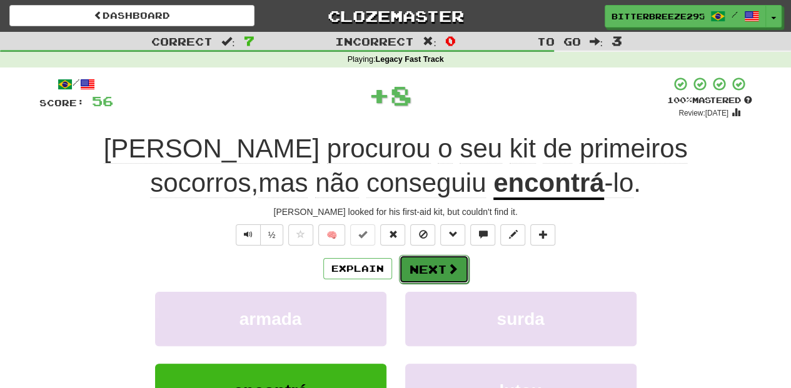
click at [430, 261] on button "Next" at bounding box center [434, 269] width 70 height 29
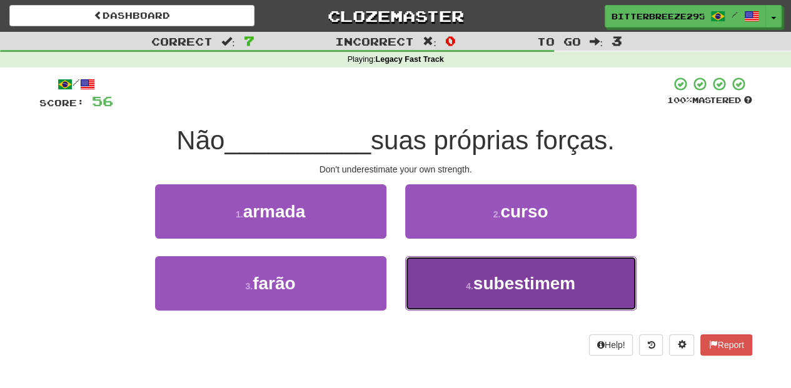
click at [440, 281] on button "4 . subestimem" at bounding box center [520, 283] width 231 height 54
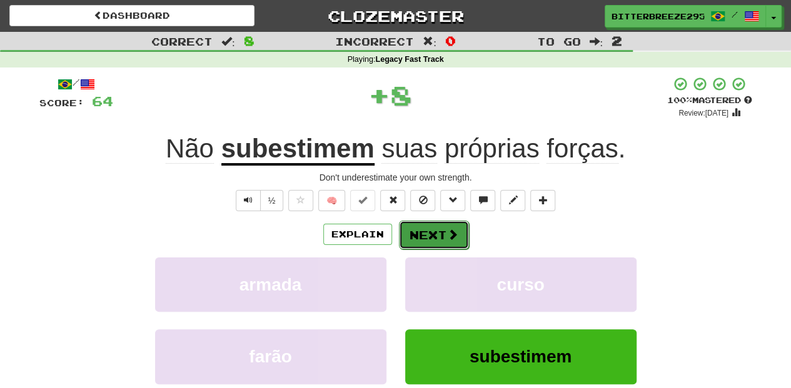
click at [435, 233] on button "Next" at bounding box center [434, 235] width 70 height 29
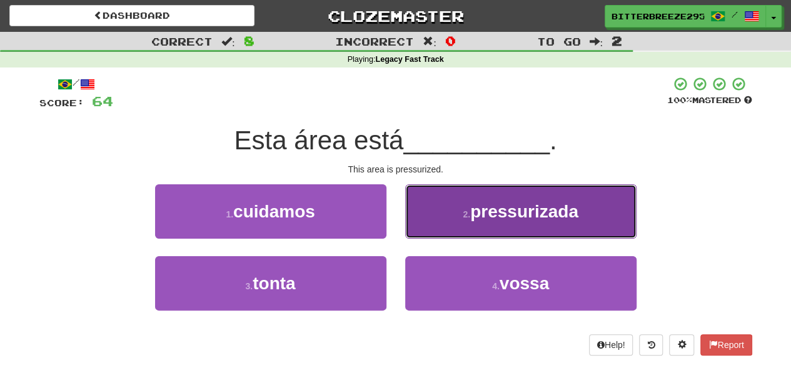
click at [429, 223] on button "2 . pressurizada" at bounding box center [520, 211] width 231 height 54
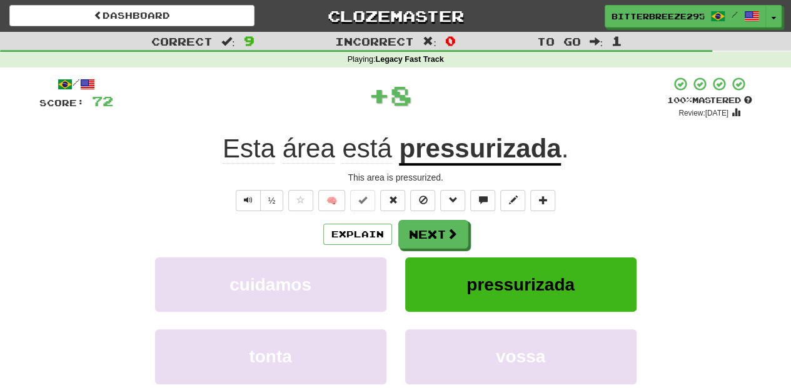
click at [429, 223] on button "Next" at bounding box center [433, 234] width 70 height 29
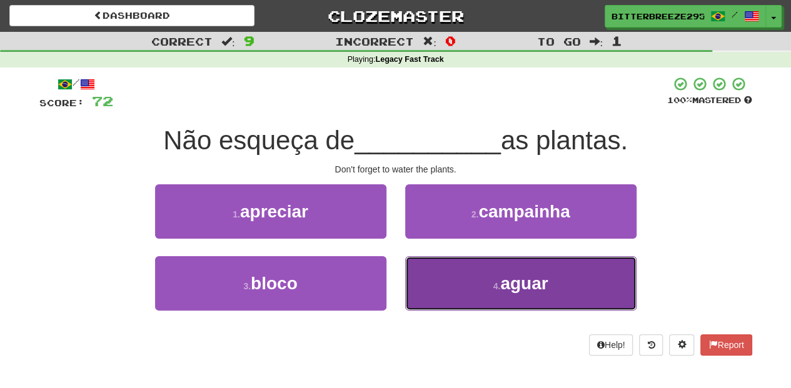
click at [446, 276] on button "4 . aguar" at bounding box center [520, 283] width 231 height 54
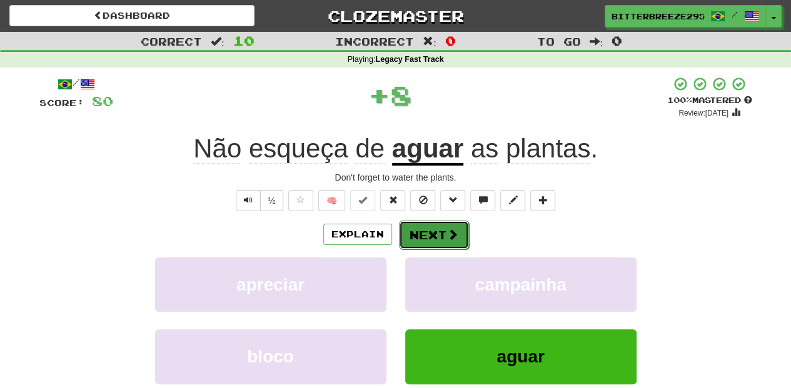
click at [436, 232] on button "Next" at bounding box center [434, 235] width 70 height 29
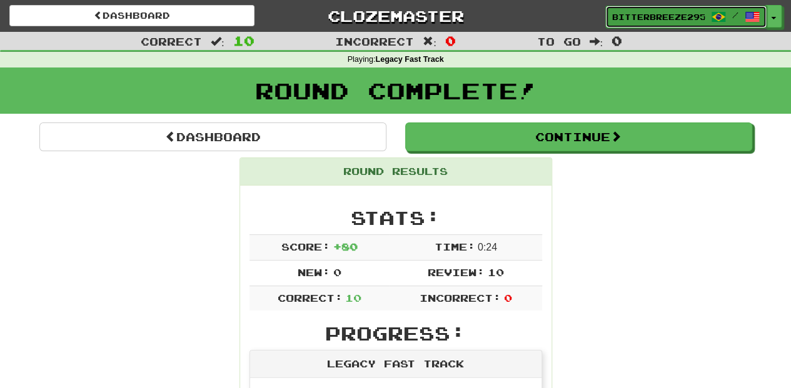
click at [645, 15] on span "BitterBreeze2956" at bounding box center [658, 16] width 93 height 11
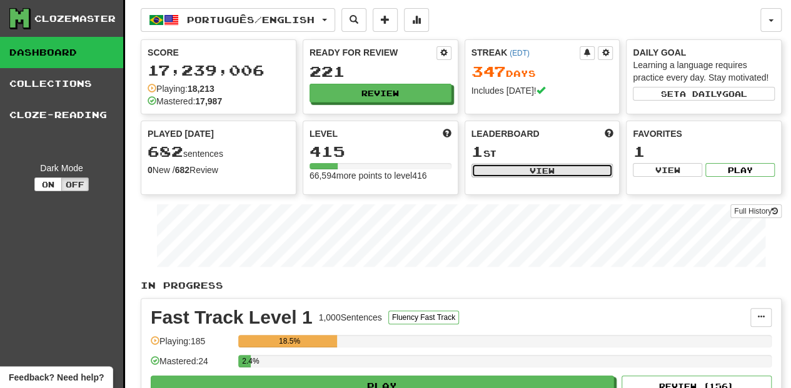
click at [515, 174] on button "View" at bounding box center [542, 171] width 142 height 14
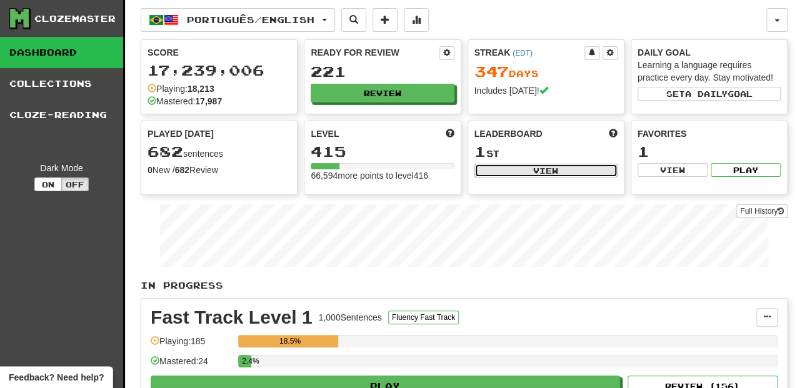
select select "**********"
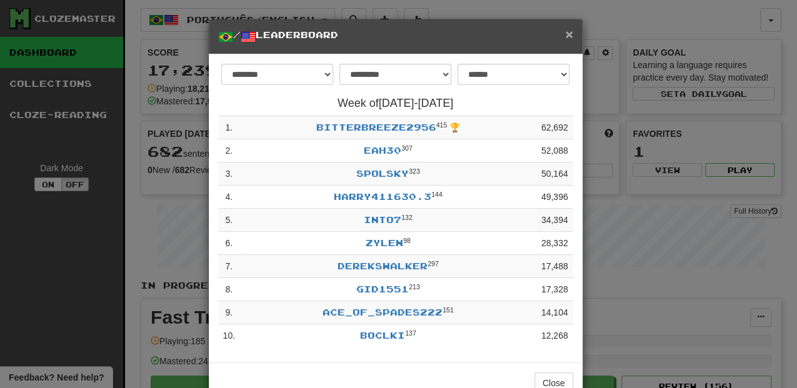
click at [565, 35] on span "×" at bounding box center [569, 34] width 8 height 14
